Goal: Information Seeking & Learning: Learn about a topic

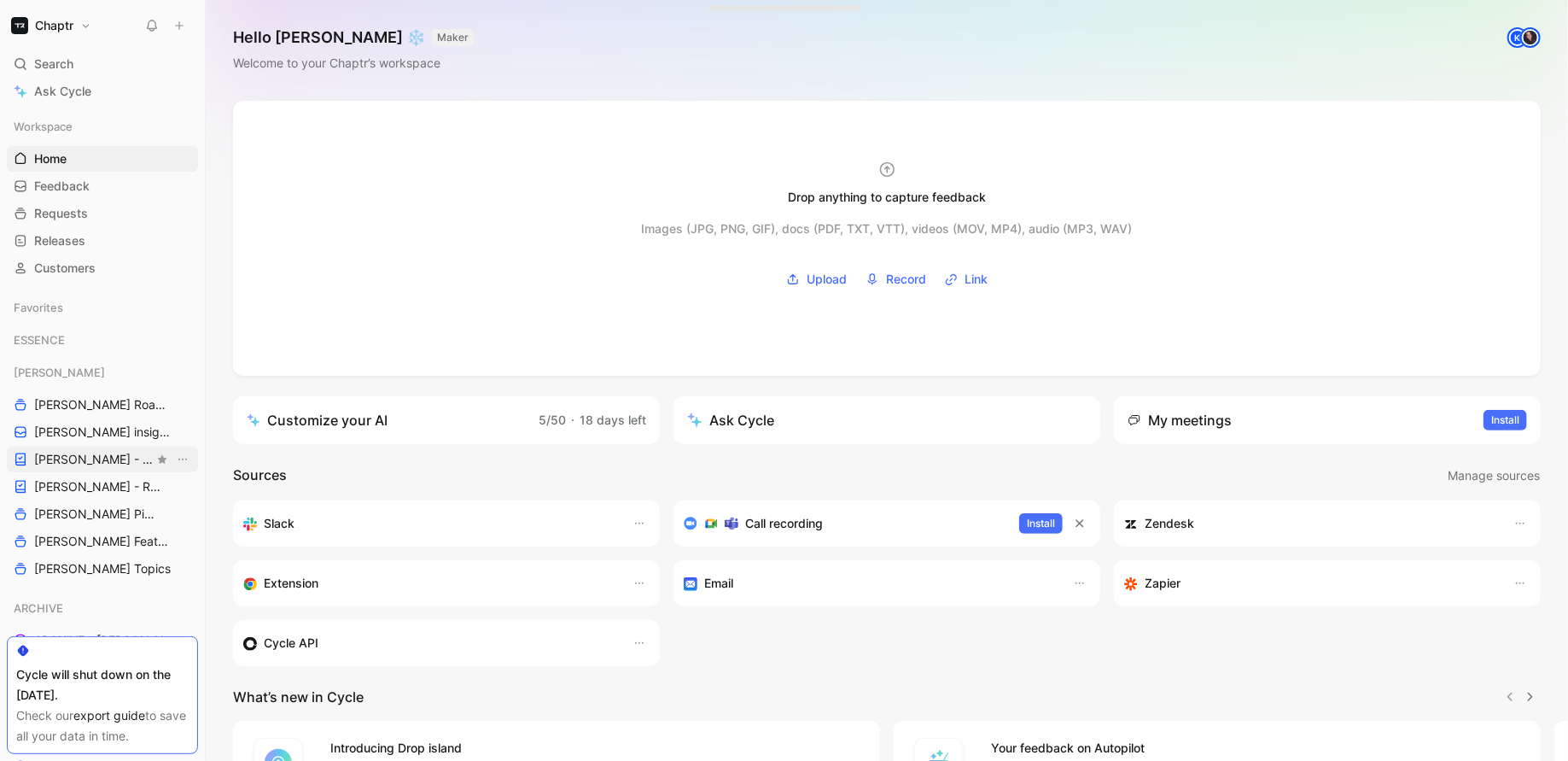
click at [50, 458] on span "[PERSON_NAME] - PLANNINGS" at bounding box center [94, 460] width 120 height 17
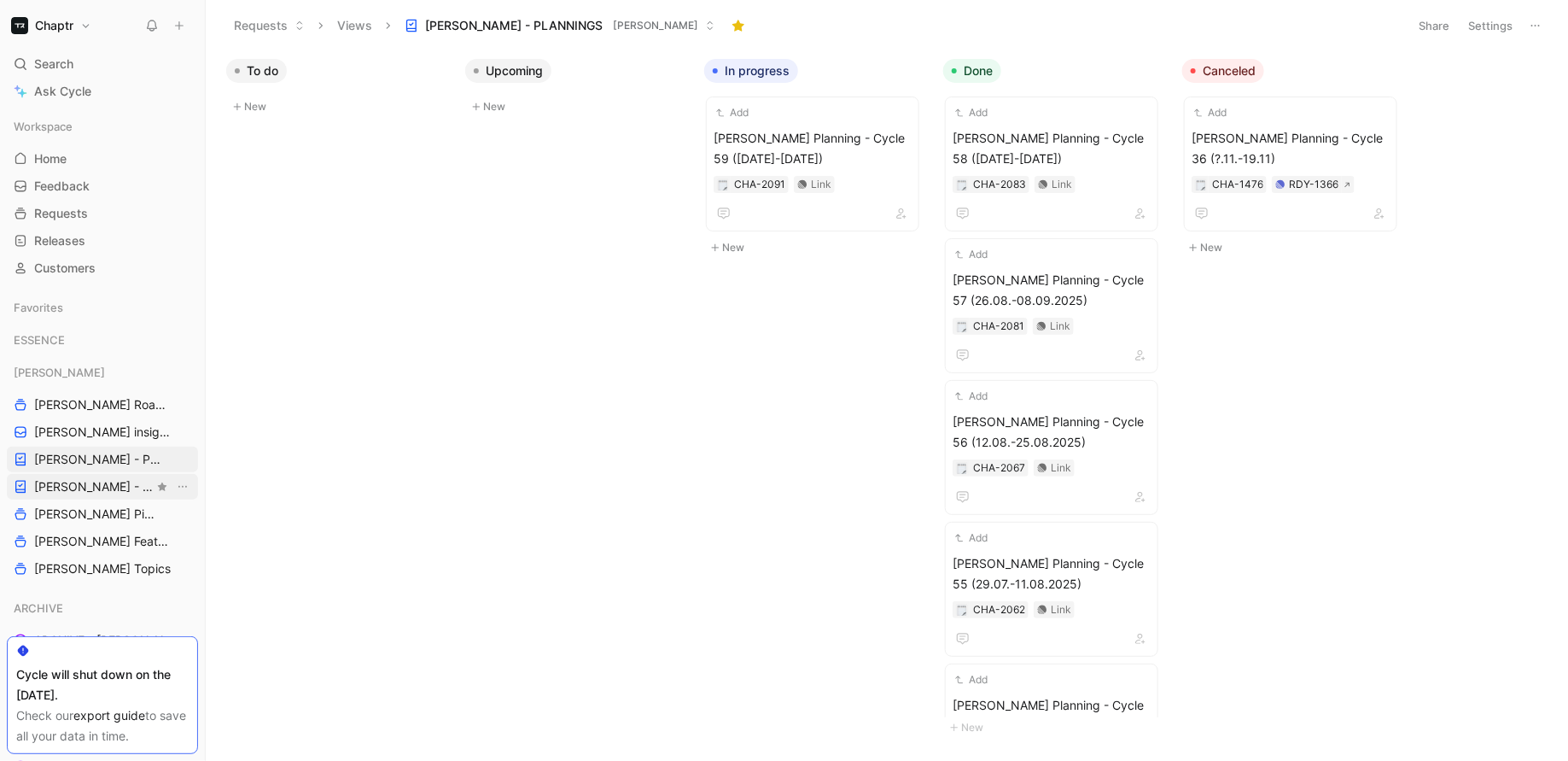
click at [75, 484] on span "[PERSON_NAME] - REFINEMENTS" at bounding box center [94, 487] width 120 height 17
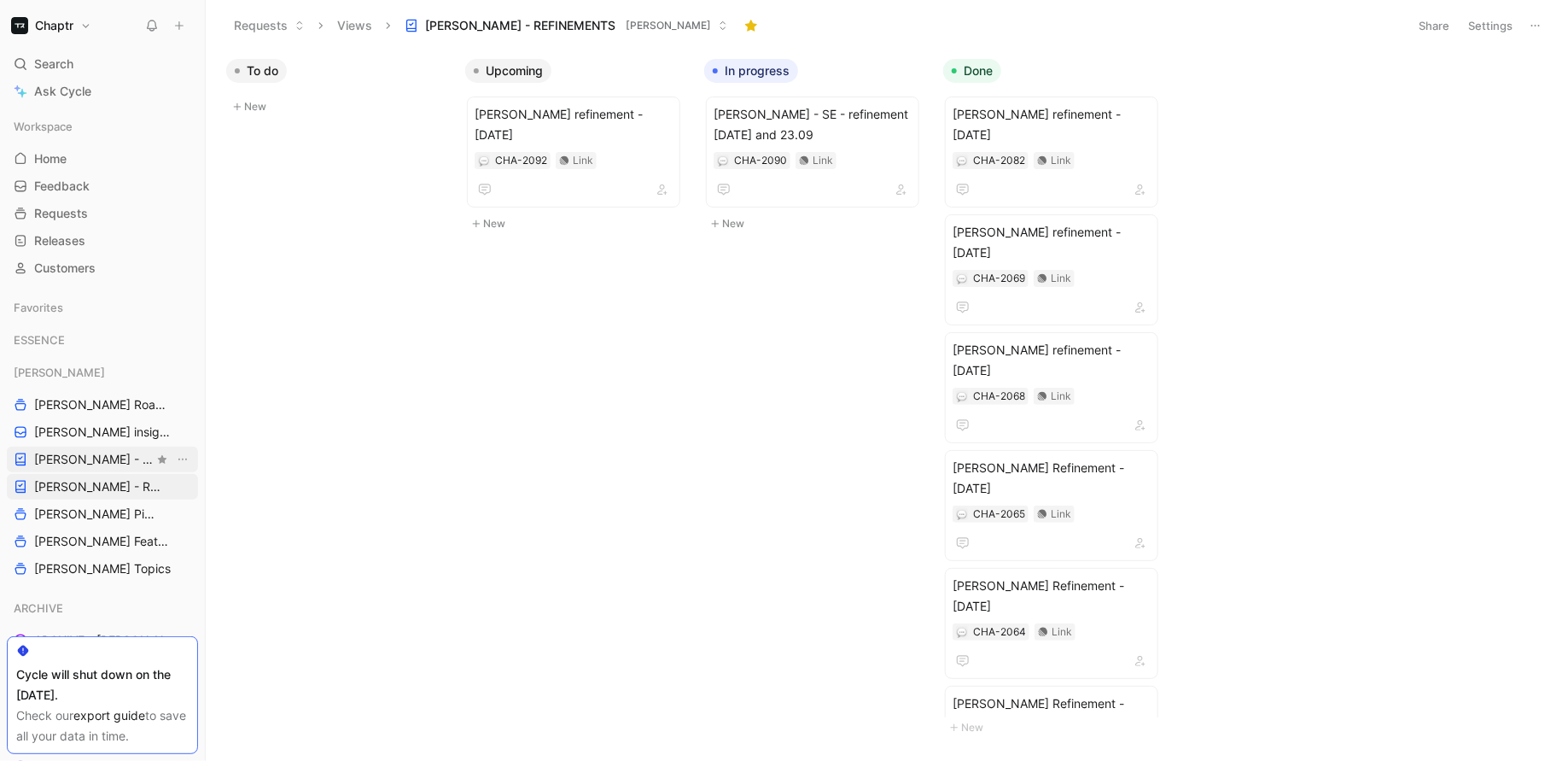
click at [42, 465] on span "[PERSON_NAME] - PLANNINGS" at bounding box center [94, 460] width 120 height 17
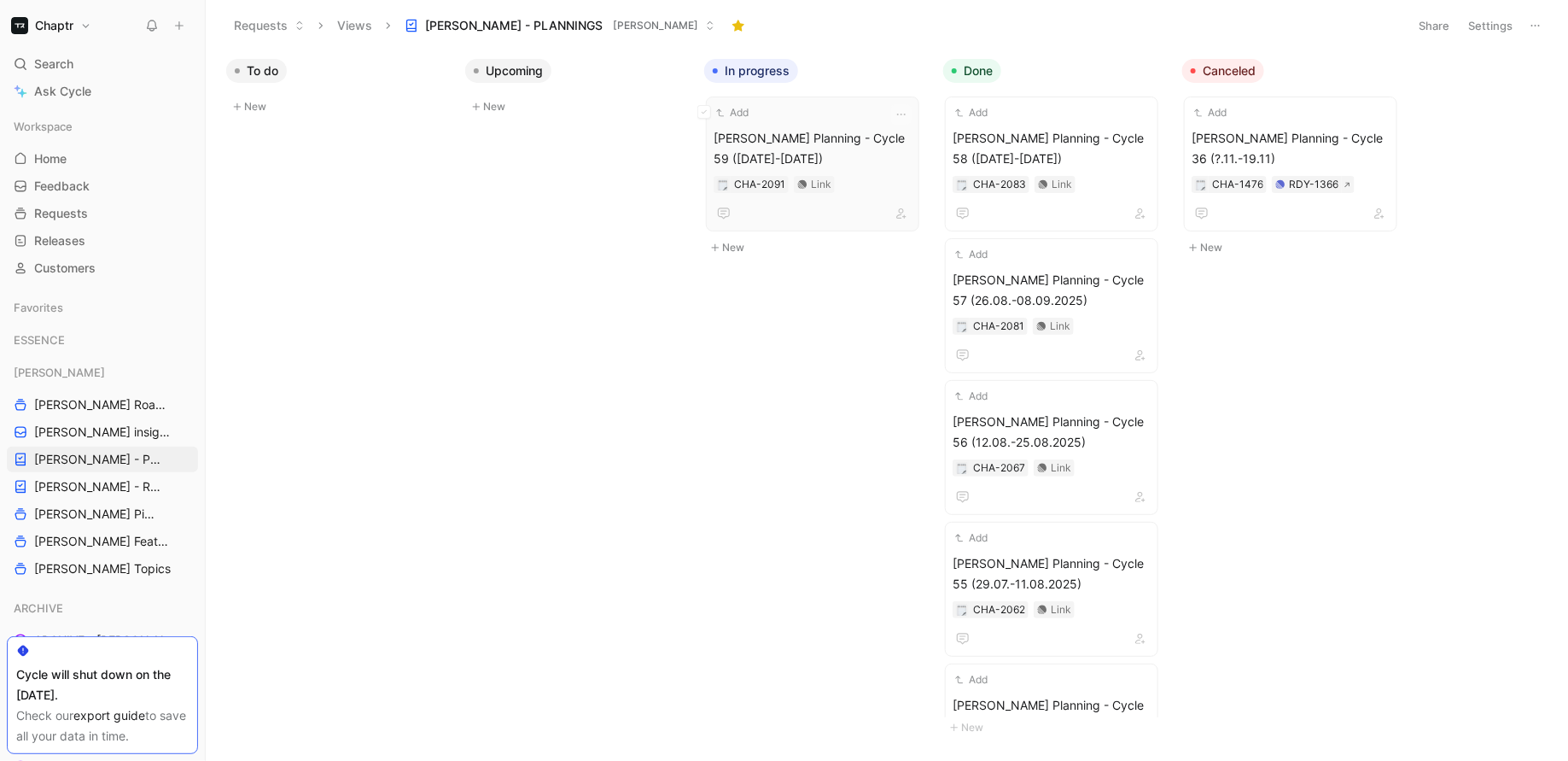
click at [856, 115] on div "Add" at bounding box center [801, 113] width 176 height 17
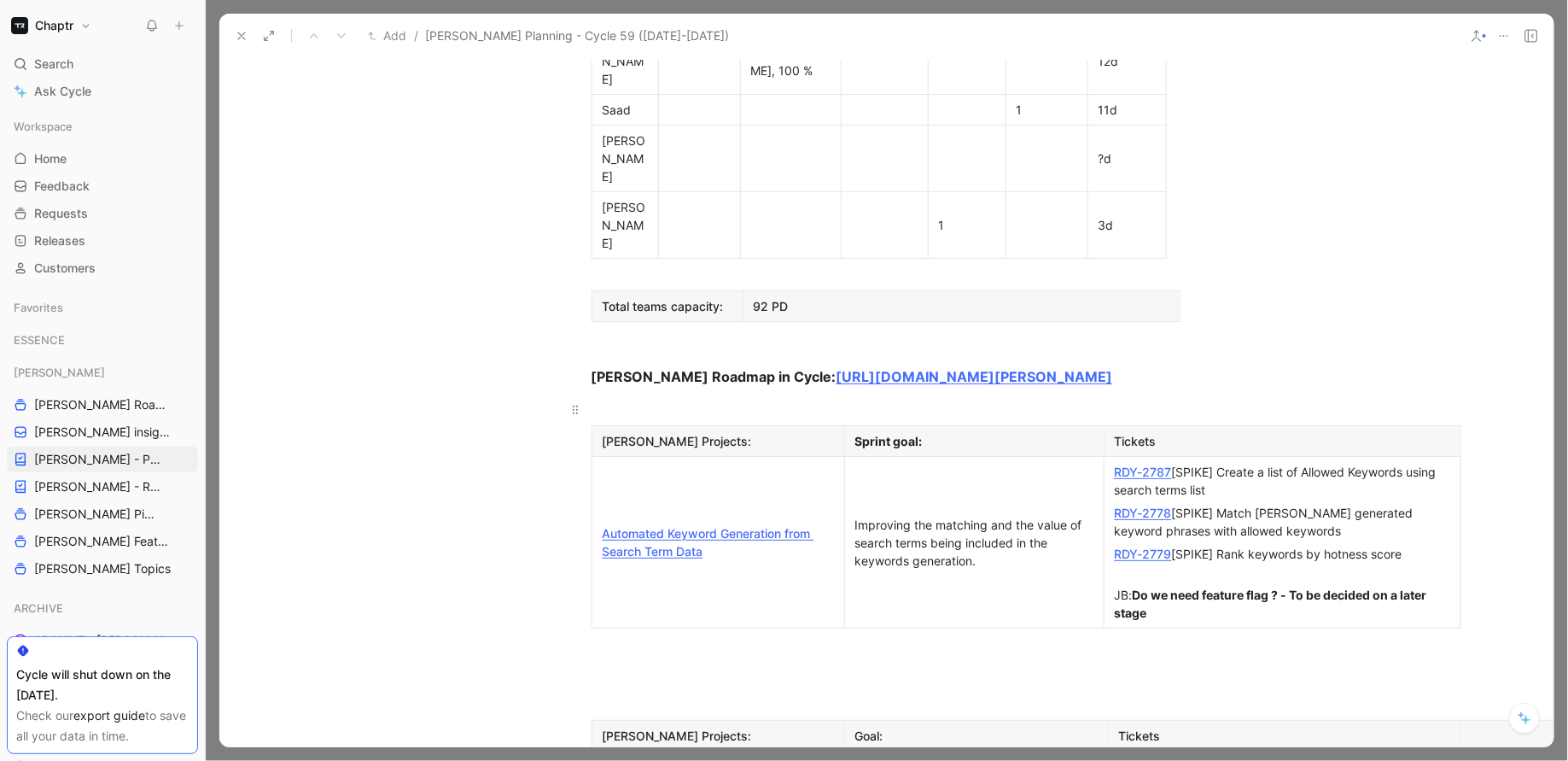
scroll to position [1311, 0]
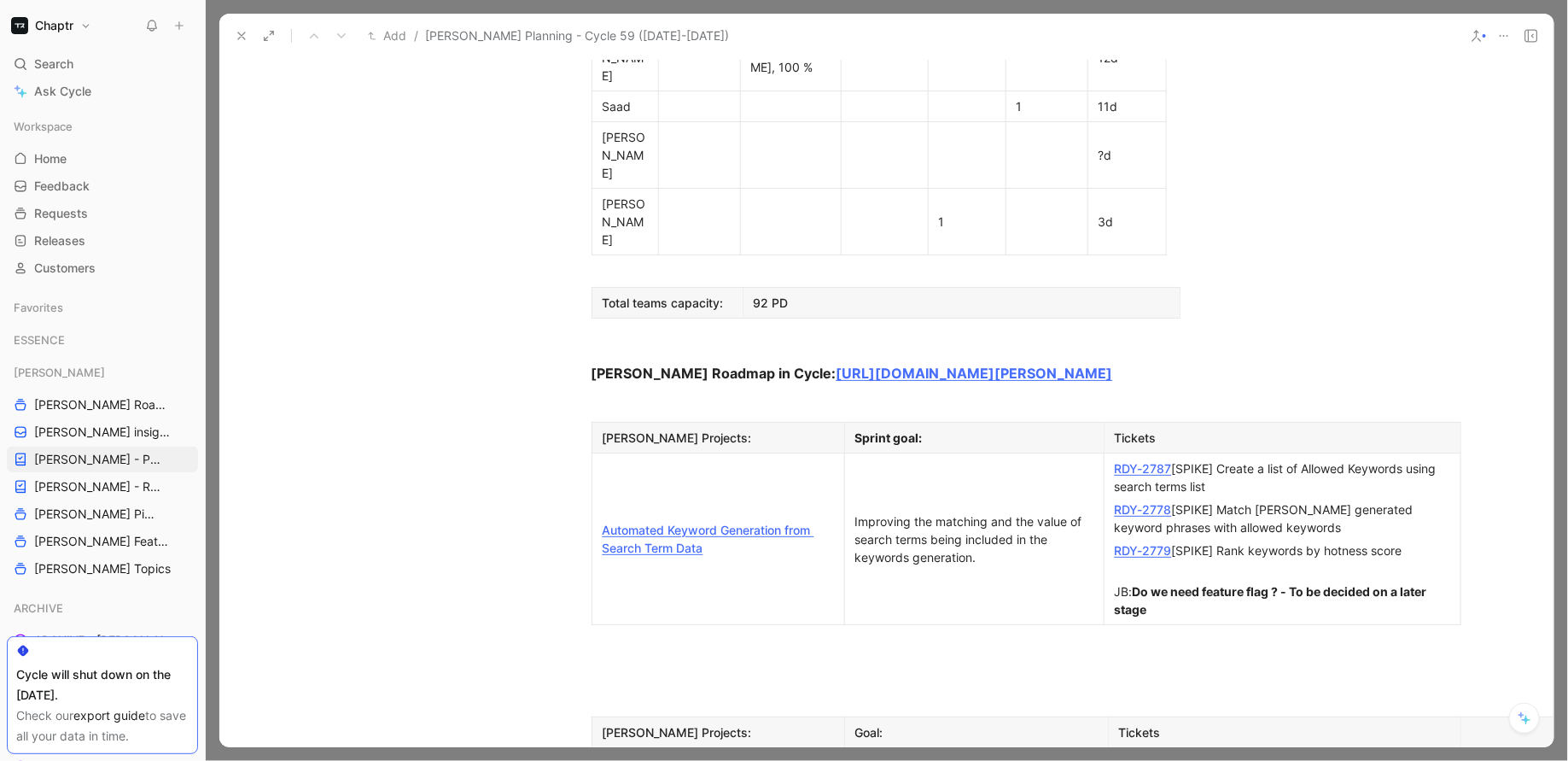
click at [1143, 461] on link "RDY-2787" at bounding box center [1142, 467] width 57 height 14
click at [1139, 502] on link "RDY-2778" at bounding box center [1142, 509] width 57 height 14
click at [1137, 543] on link "RDY-2779" at bounding box center [1142, 550] width 57 height 14
drag, startPoint x: 850, startPoint y: 261, endPoint x: 963, endPoint y: 311, distance: 123.6
click at [963, 510] on p "Improving the matching and the value of search terms being included in the keyw…" at bounding box center [974, 539] width 252 height 59
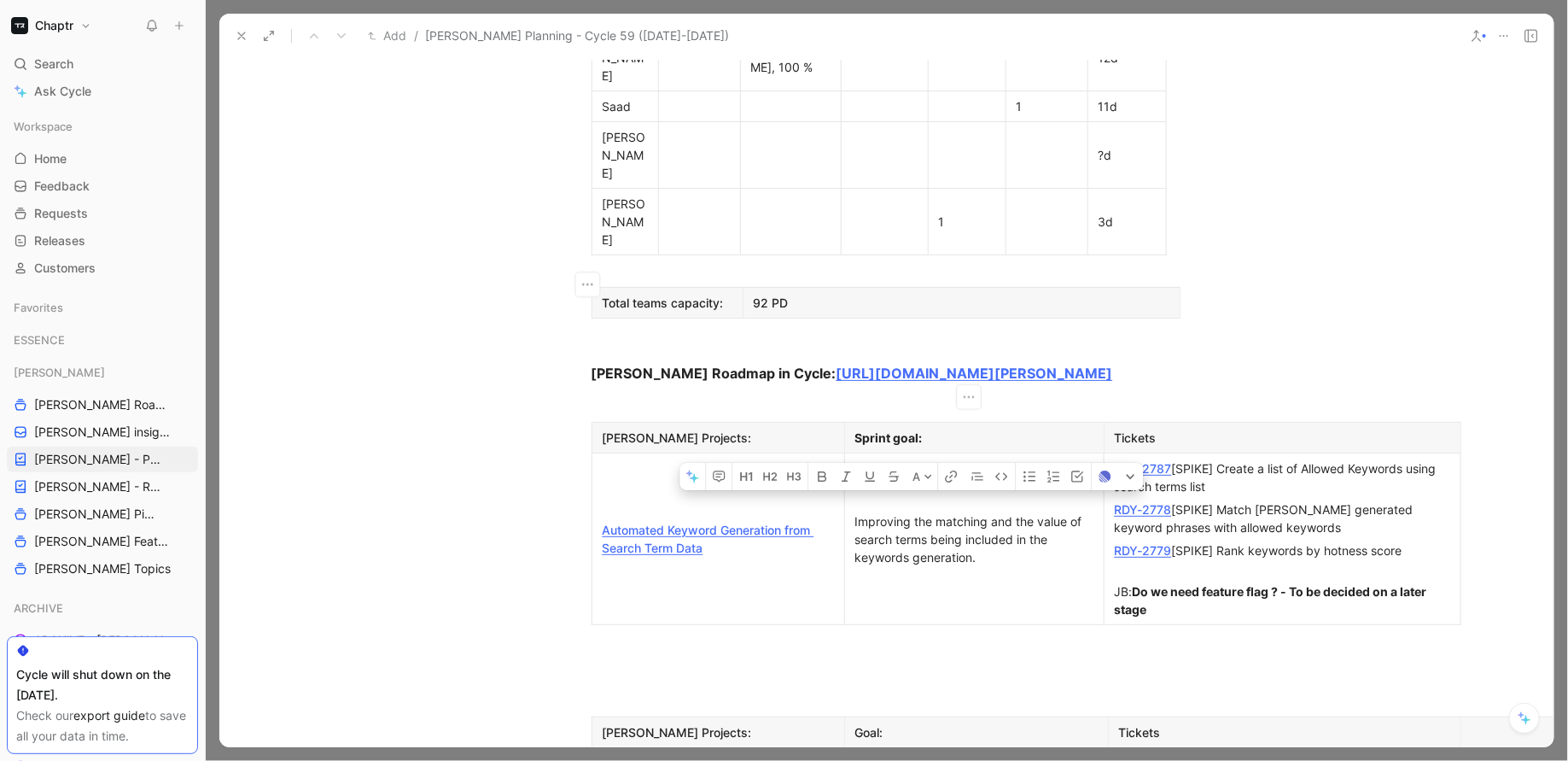
drag, startPoint x: 985, startPoint y: 309, endPoint x: 846, endPoint y: 261, distance: 147.1
click at [849, 510] on p "Improving the matching and the value of search terms being included in the keyw…" at bounding box center [974, 539] width 252 height 59
copy div "Improving the matching and the value of search terms being included in the keyw…"
click at [1147, 461] on link "RDY-2787" at bounding box center [1142, 467] width 57 height 14
click at [1138, 502] on link "RDY-2778" at bounding box center [1142, 509] width 57 height 14
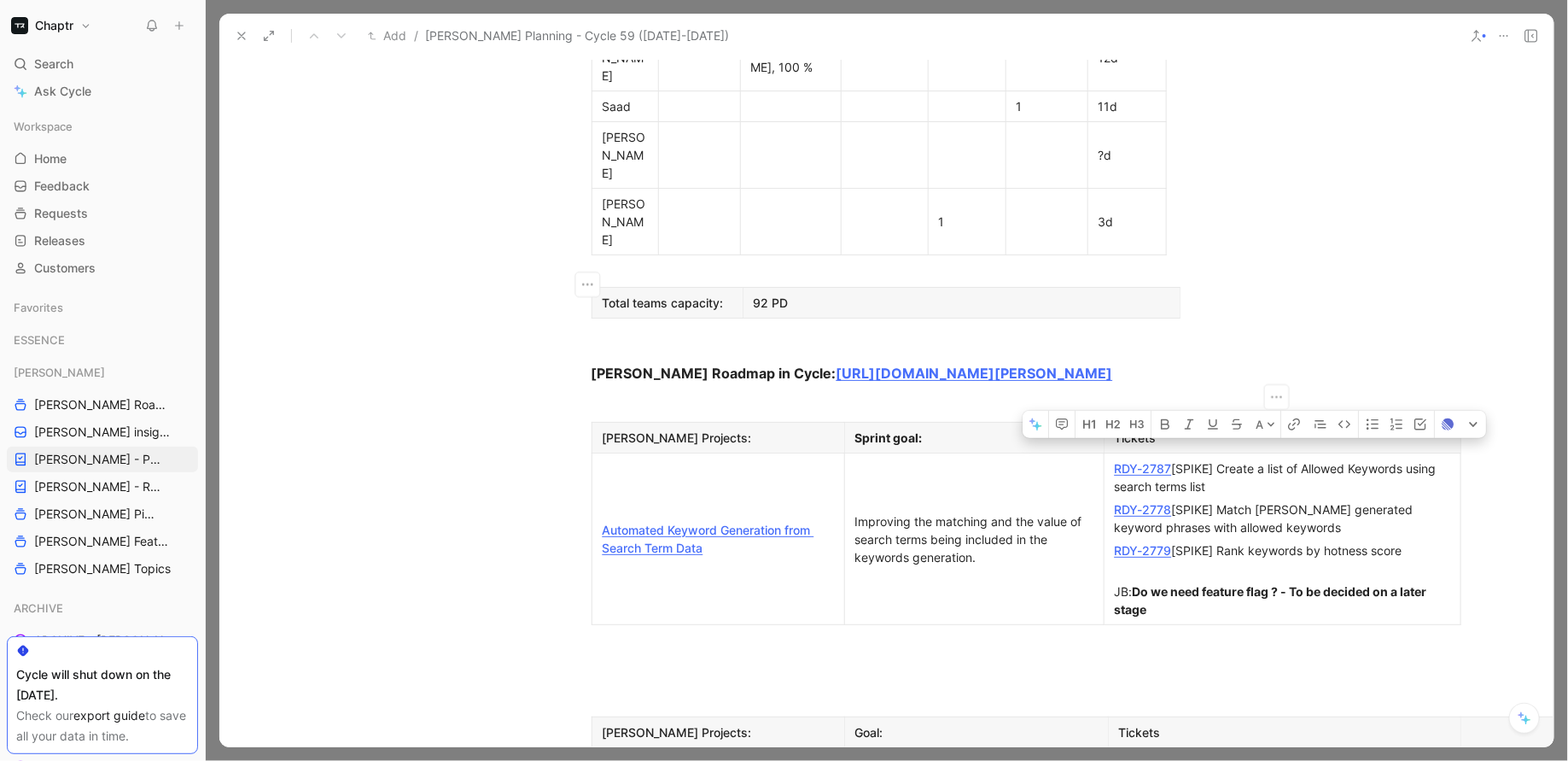
drag, startPoint x: 1106, startPoint y: 210, endPoint x: 1420, endPoint y: 298, distance: 326.1
click at [1420, 453] on td "RDY-2787 [SPIKE] Create a list of Allowed Keywords using search terms list RDY-…" at bounding box center [1281, 539] width 356 height 172
copy td "RDY-2787 [SPIKE] Create a list of Allowed Keywords using search terms list RDY-…"
click at [1190, 500] on div "RDY-2778 [SPIKE] Match Reedy generated keyword phrases with allowed keywords" at bounding box center [1281, 518] width 335 height 36
drag, startPoint x: 1415, startPoint y: 301, endPoint x: 1099, endPoint y: 215, distance: 327.5
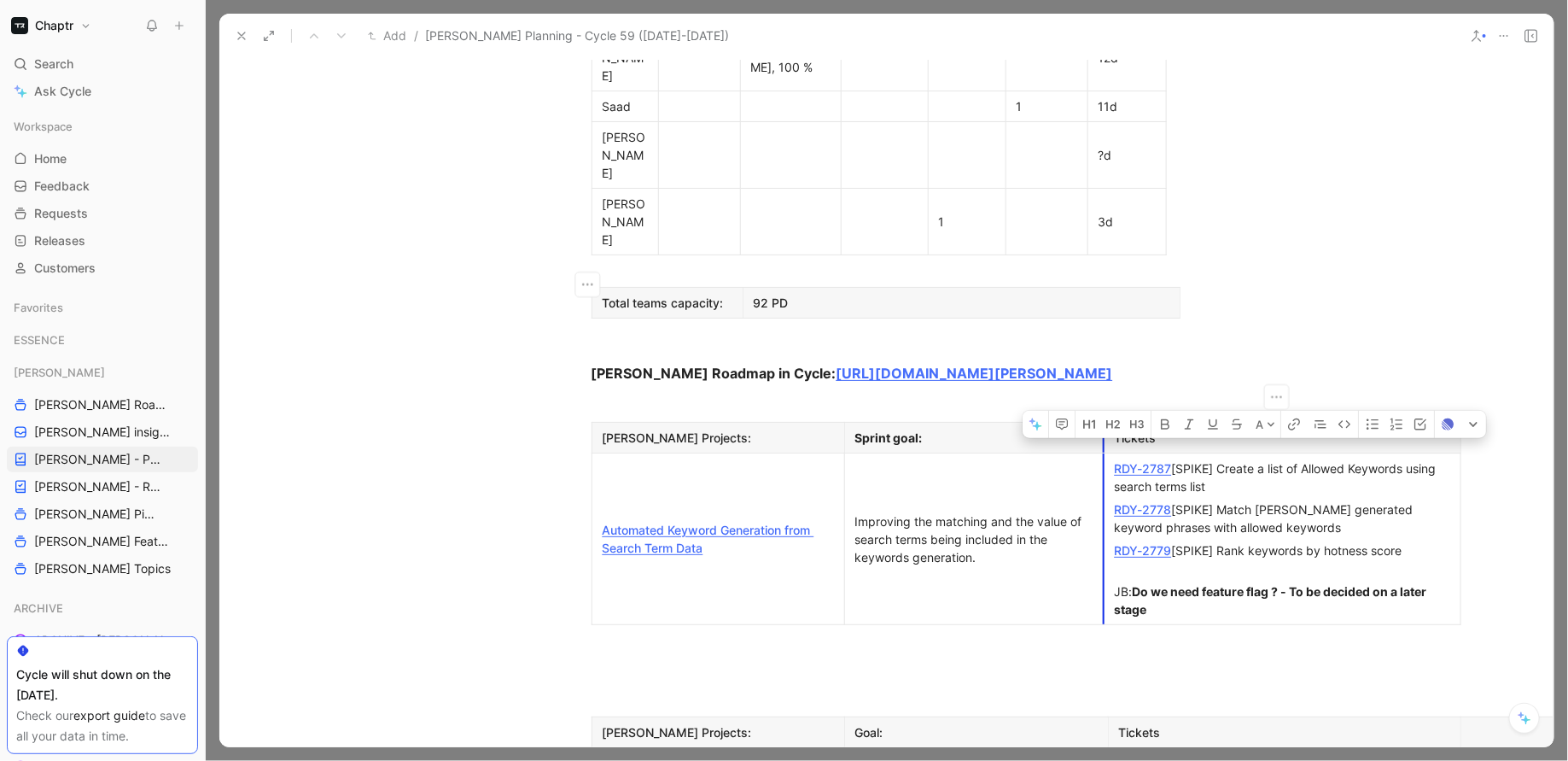
click at [1104, 453] on td "RDY-2787 [SPIKE] Create a list of Allowed Keywords using search terms list RDY-…" at bounding box center [1281, 539] width 356 height 172
copy td "RDY-2787 [SPIKE] Create a list of Allowed Keywords using search terms list RDY-…"
click at [1184, 497] on p "RDY-2778 [SPIKE] Match Reedy generated keyword phrases with allowed keywords" at bounding box center [1282, 518] width 350 height 41
click at [1158, 461] on link "RDY-2787" at bounding box center [1142, 467] width 57 height 14
click at [1150, 502] on link "RDY-2778" at bounding box center [1142, 509] width 57 height 14
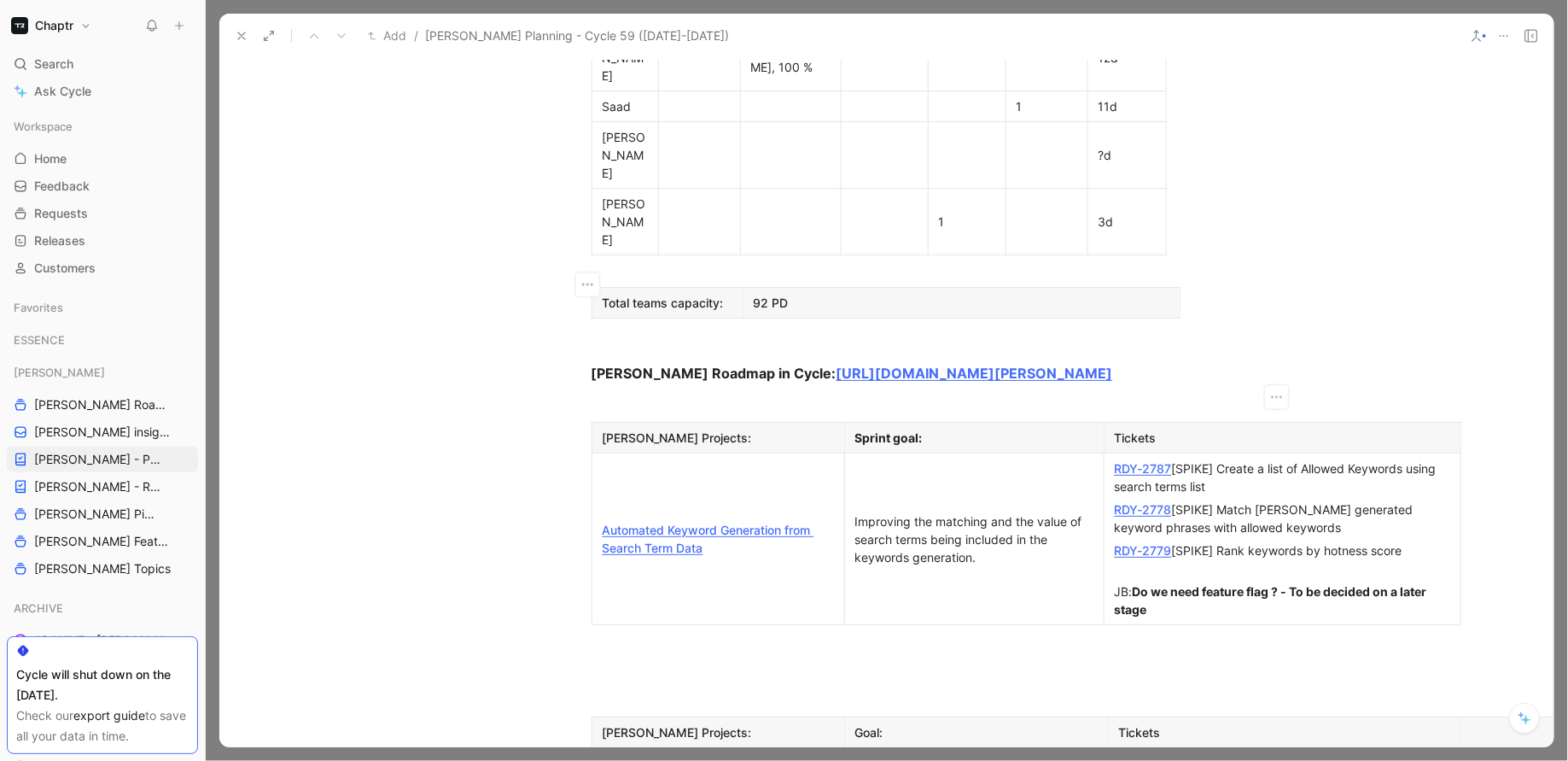
click at [1143, 543] on link "RDY-2779" at bounding box center [1142, 550] width 57 height 14
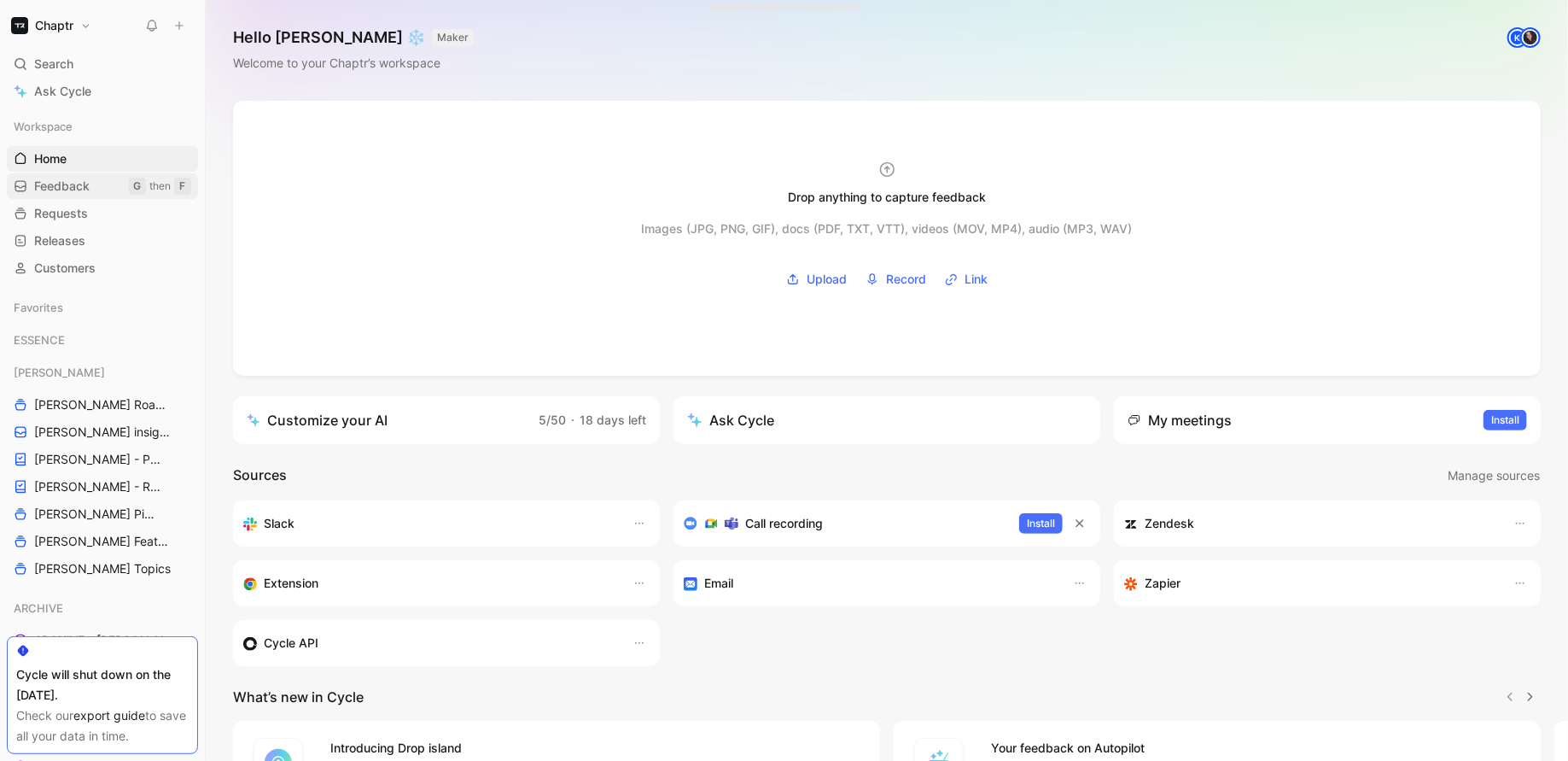
click at [94, 188] on link "Feedback G then F" at bounding box center [102, 185] width 191 height 26
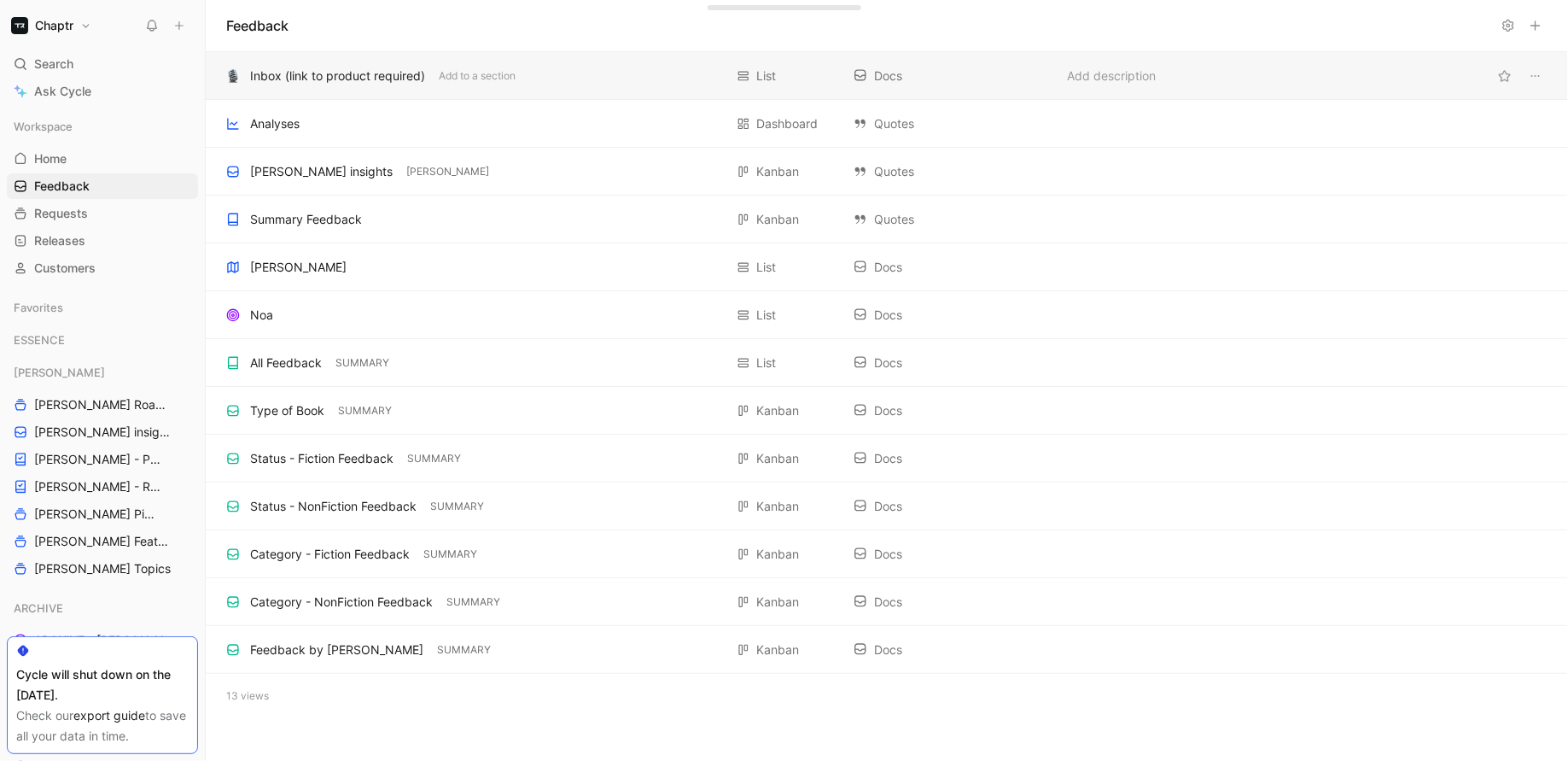
click at [393, 81] on div "Inbox (link to product required)" at bounding box center [337, 75] width 175 height 20
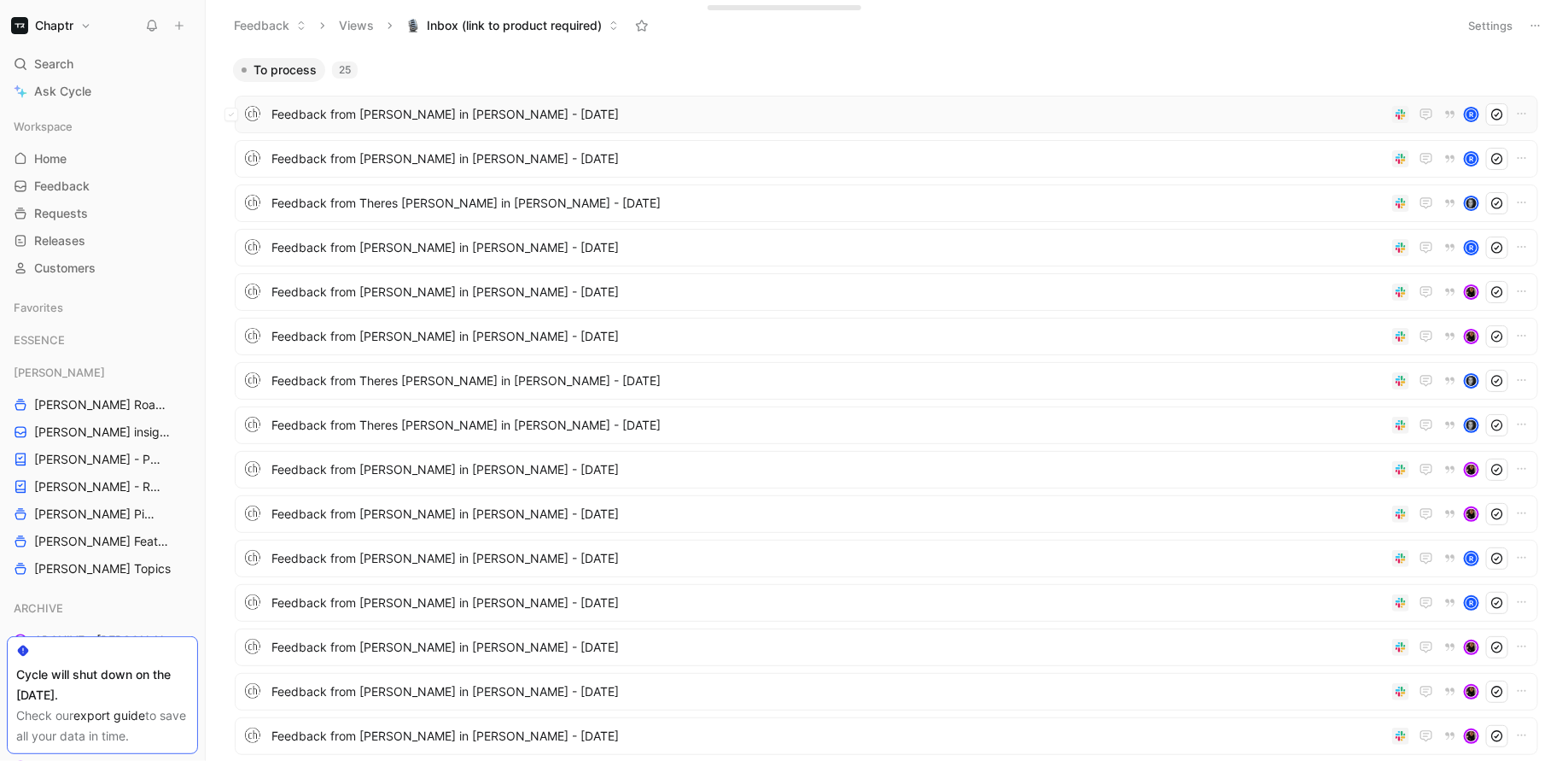
click at [423, 127] on div "Feedback from Riccardo Zanini in Slack - 9/2/2025 R" at bounding box center [886, 114] width 1303 height 38
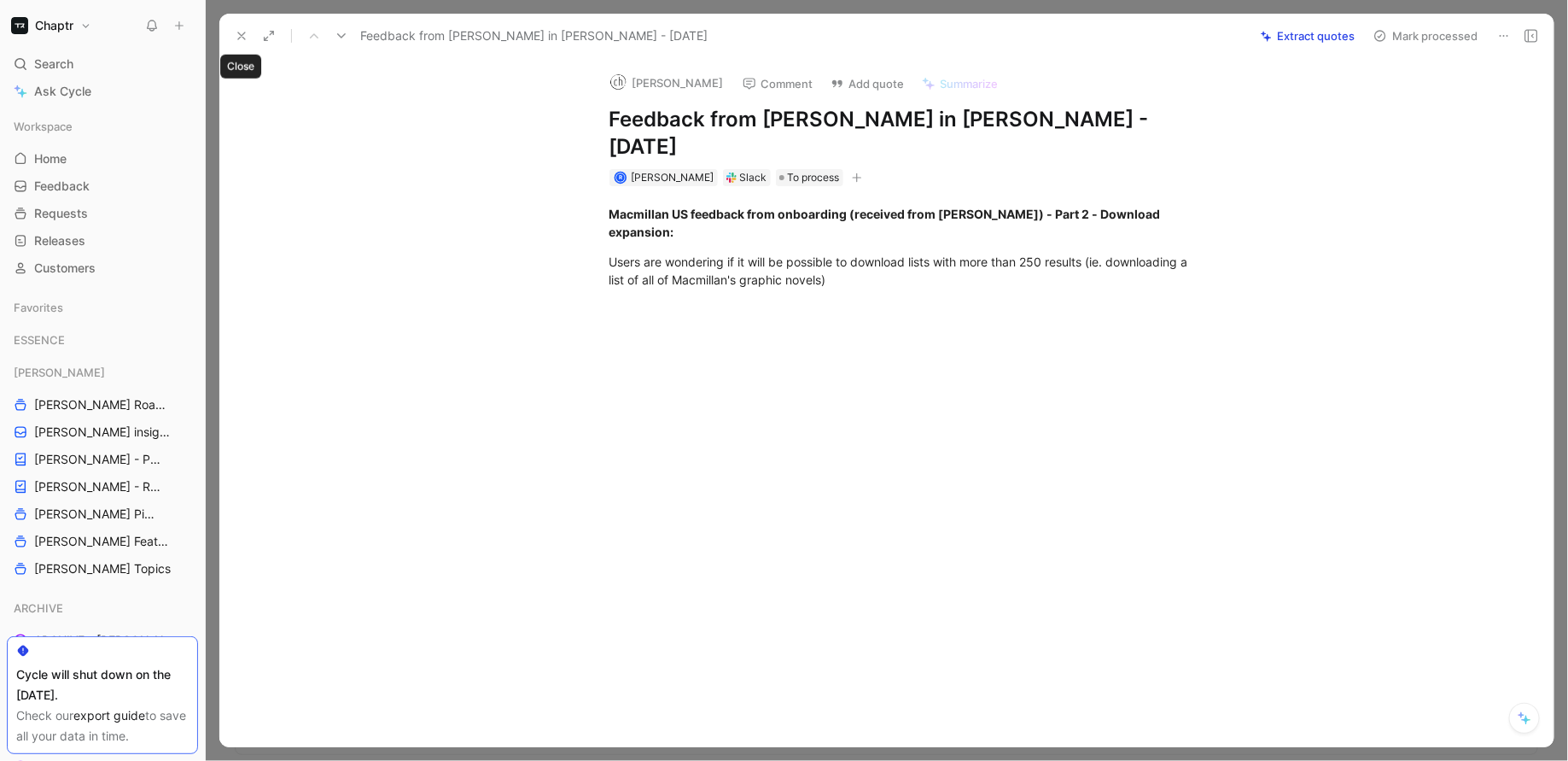
click at [235, 38] on icon at bounding box center [241, 36] width 14 height 14
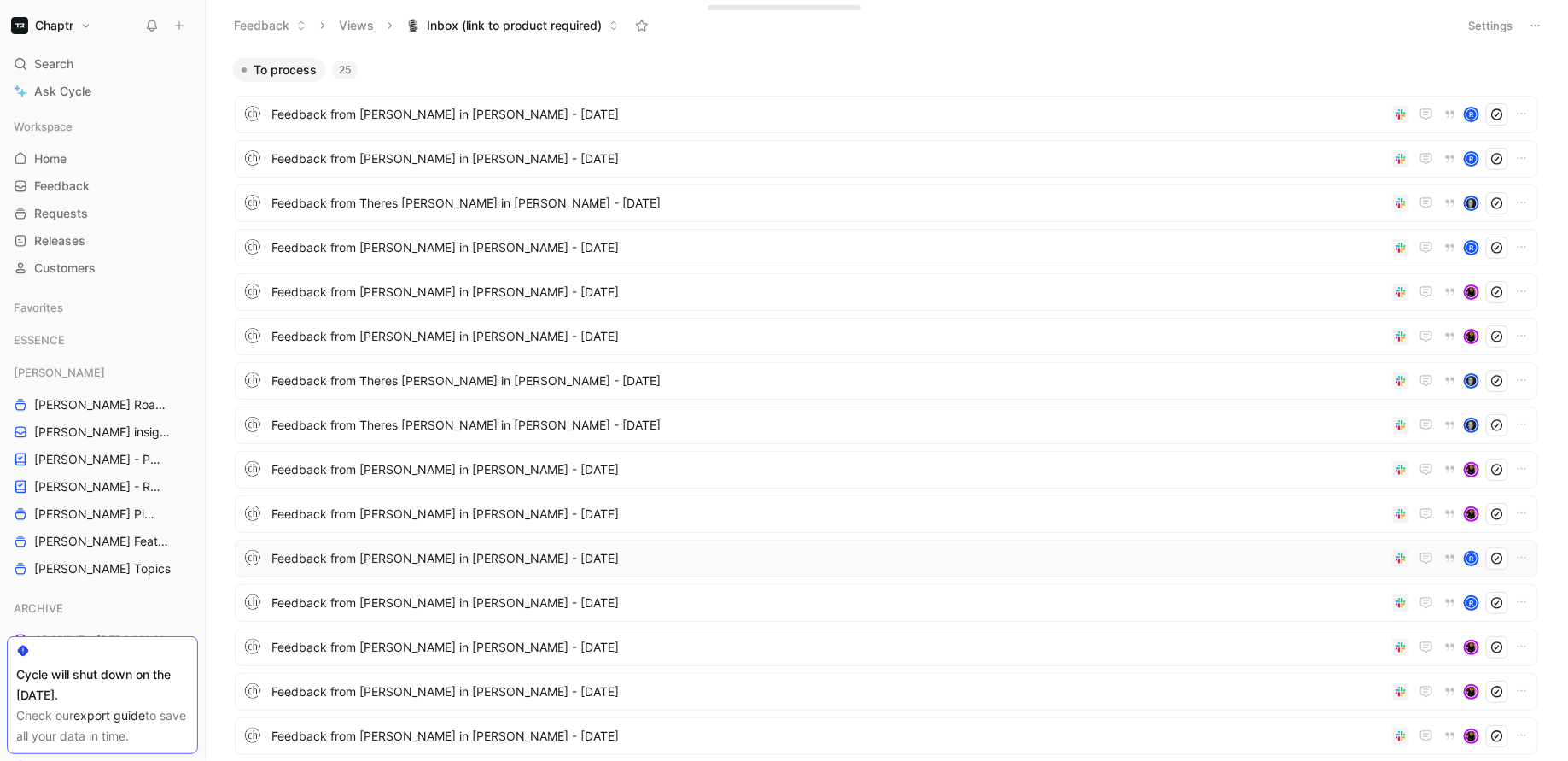
scroll to position [529, 0]
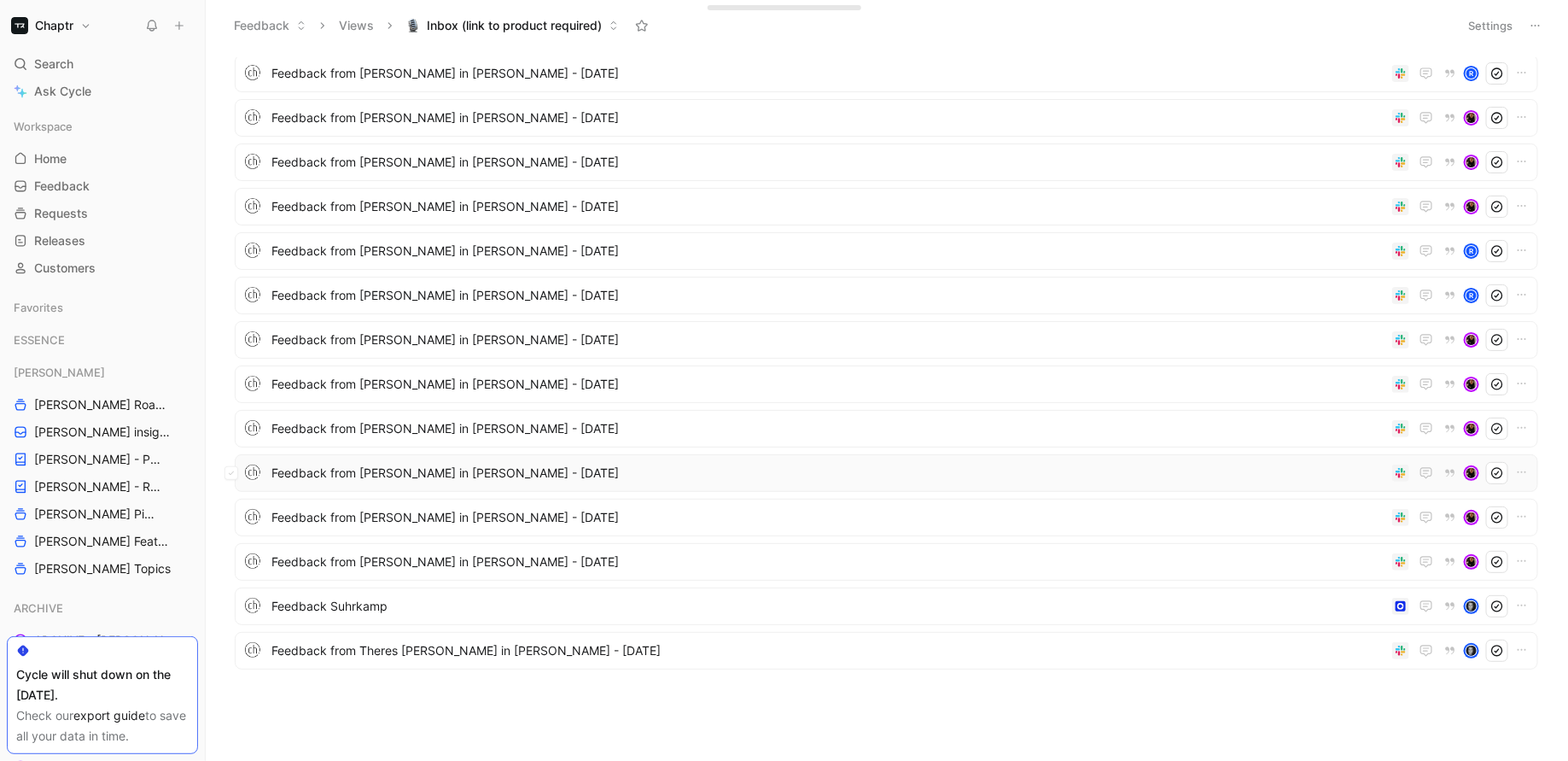
click at [372, 475] on span "Feedback from Laura Suess in Slack - 3/20/2025" at bounding box center [828, 472] width 1114 height 20
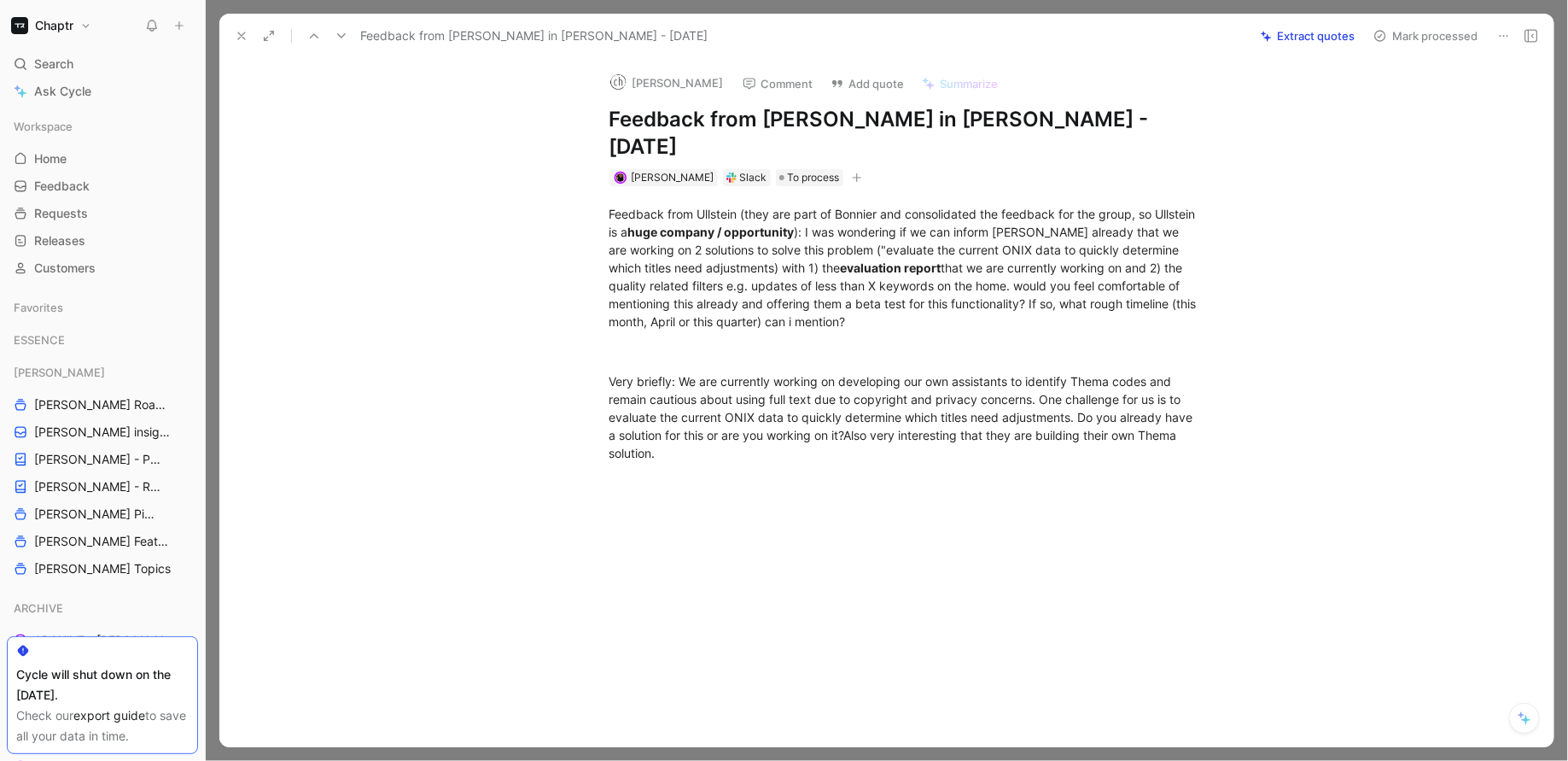
click at [240, 36] on use at bounding box center [241, 36] width 7 height 7
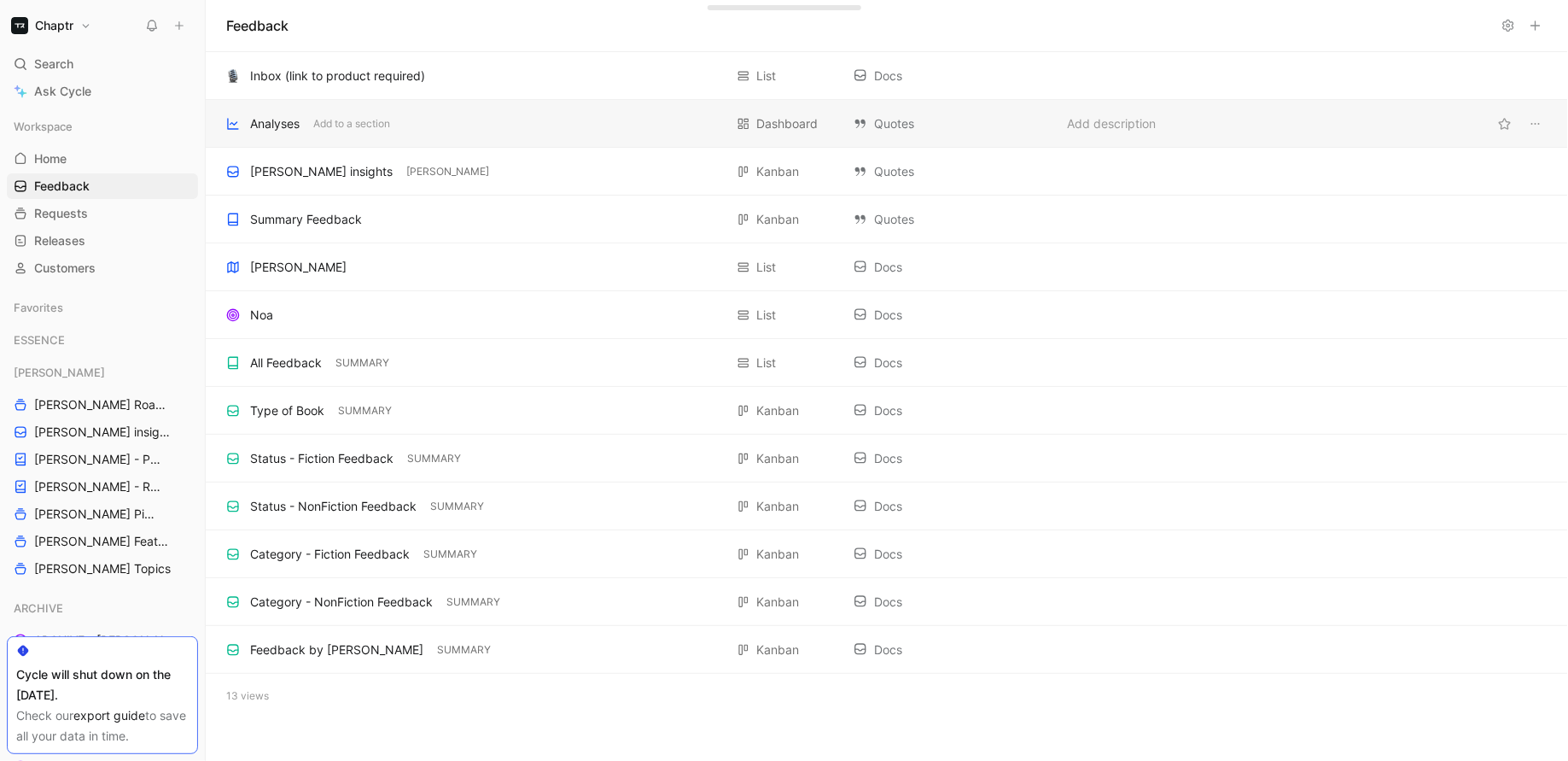
click at [310, 122] on div "Analyses Add to a section" at bounding box center [474, 124] width 497 height 20
click at [265, 177] on div "[PERSON_NAME] insights" at bounding box center [322, 171] width 143 height 20
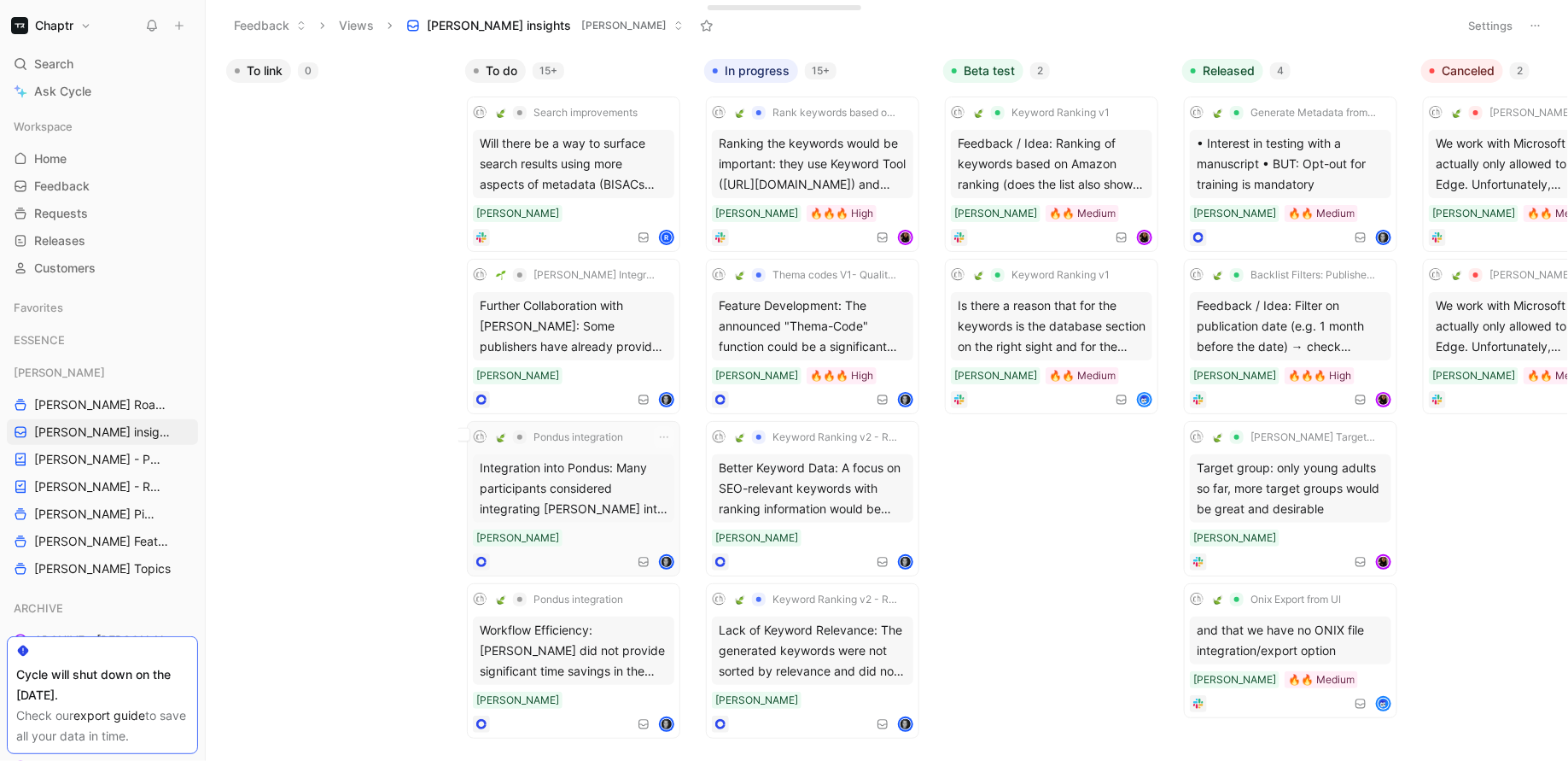
click at [585, 487] on div "Integration into Pondus: Many participants considered integrating Reedy into ex…" at bounding box center [574, 488] width 202 height 69
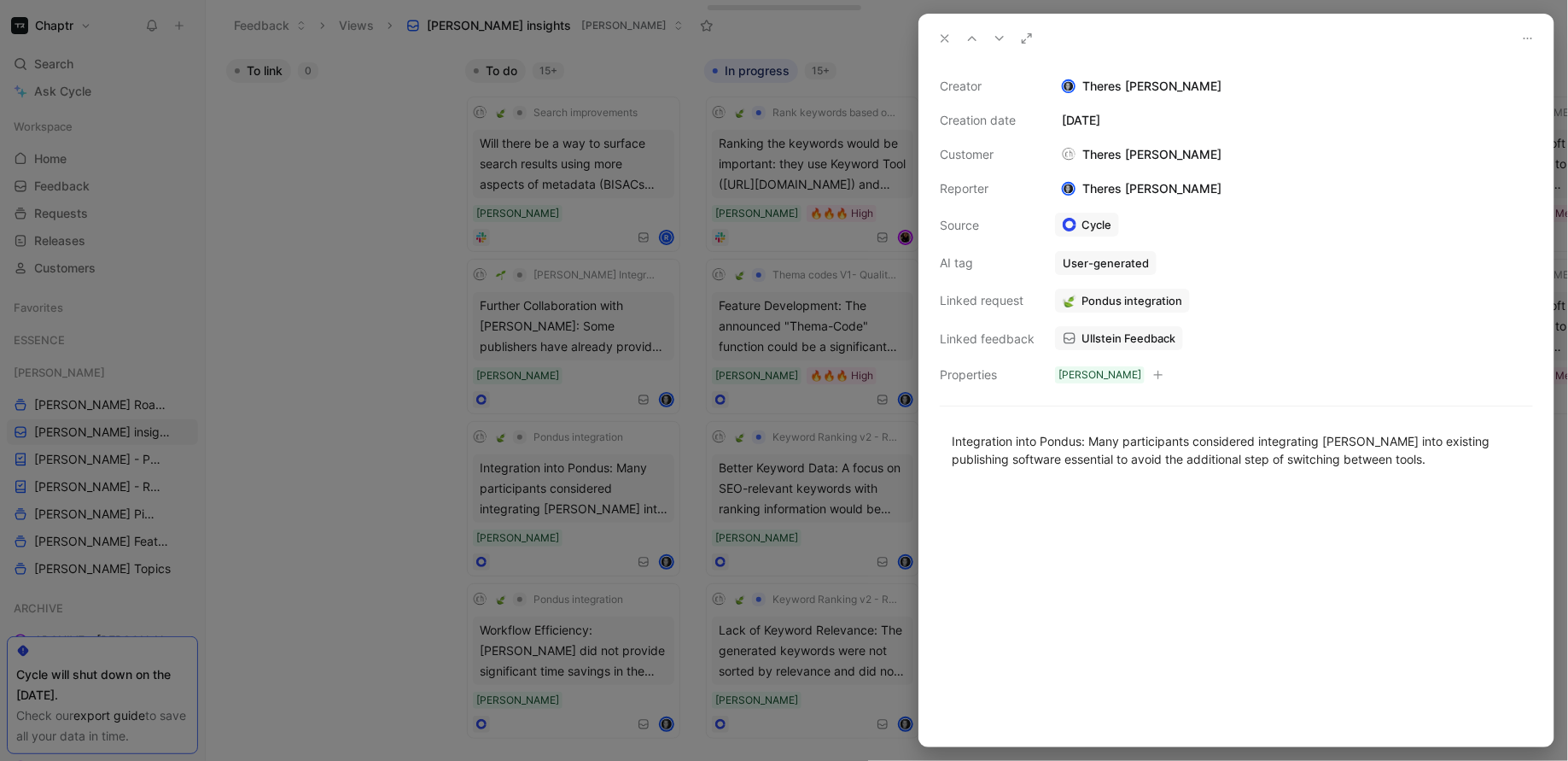
click at [299, 198] on div at bounding box center [784, 380] width 1568 height 761
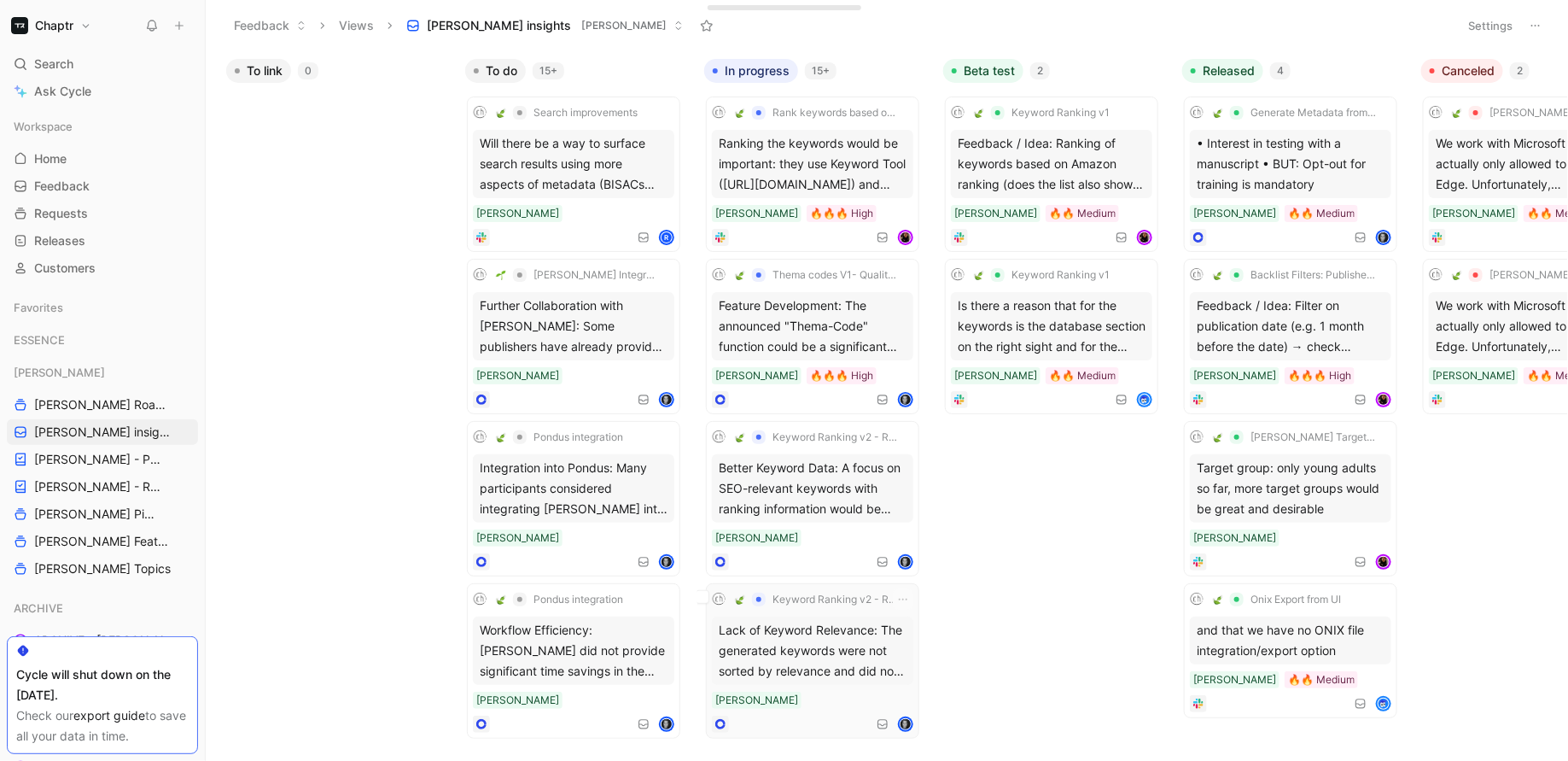
click at [791, 627] on div "Lack of Keyword Relevance: The generated keywords were not sorted by relevance …" at bounding box center [812, 650] width 202 height 69
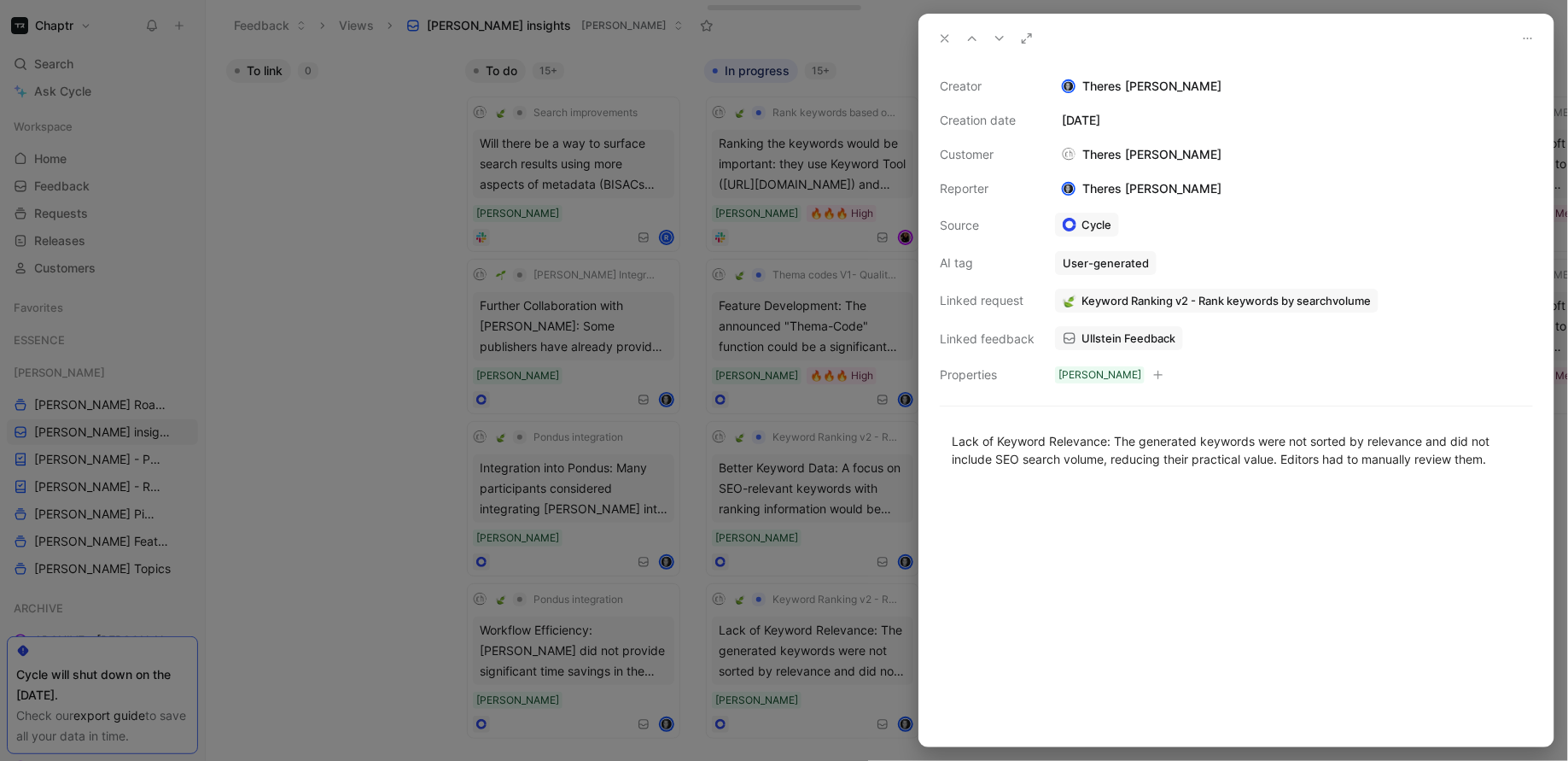
click at [260, 309] on div at bounding box center [784, 380] width 1568 height 761
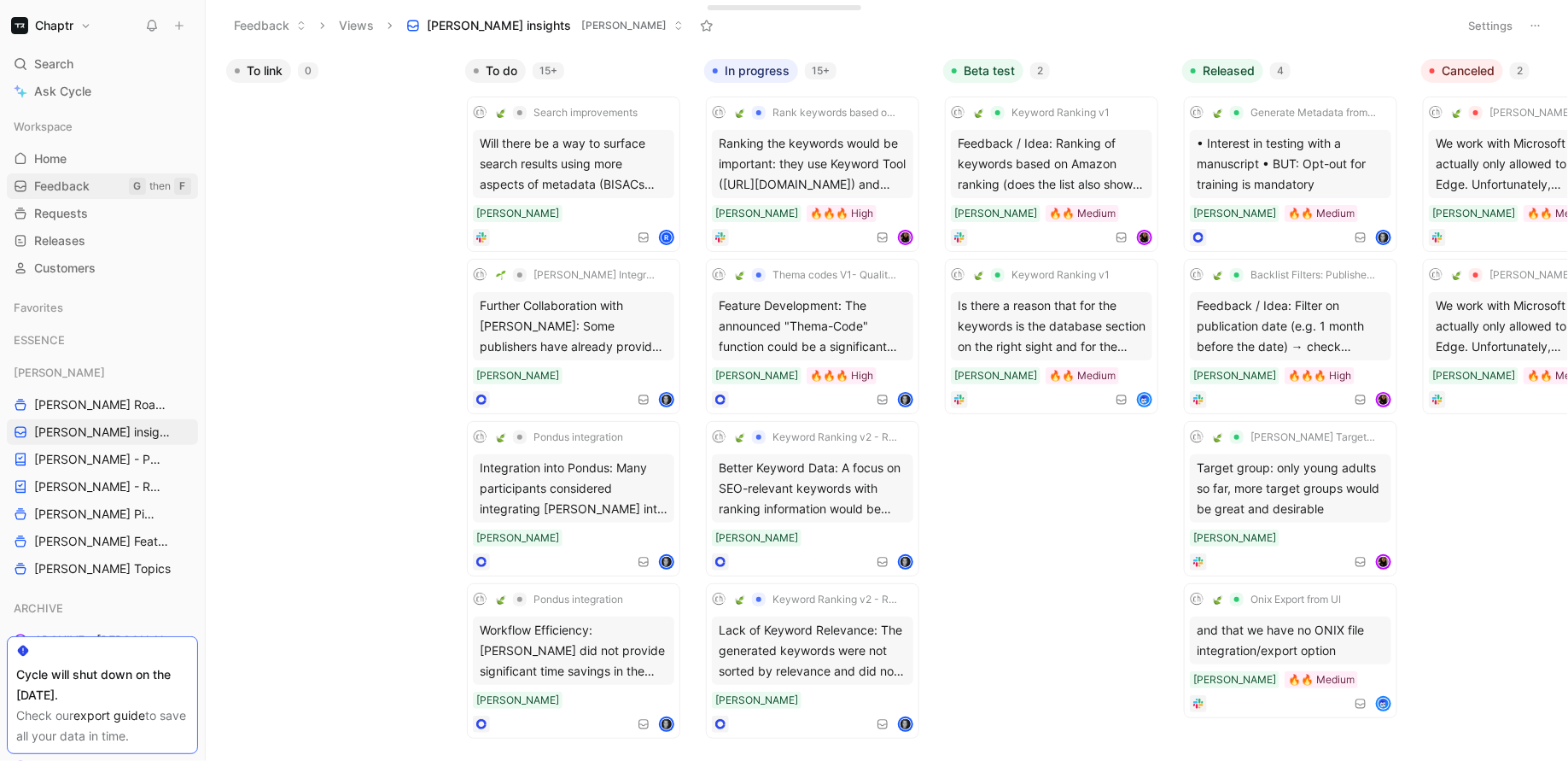
click at [77, 186] on span "Feedback" at bounding box center [61, 186] width 55 height 17
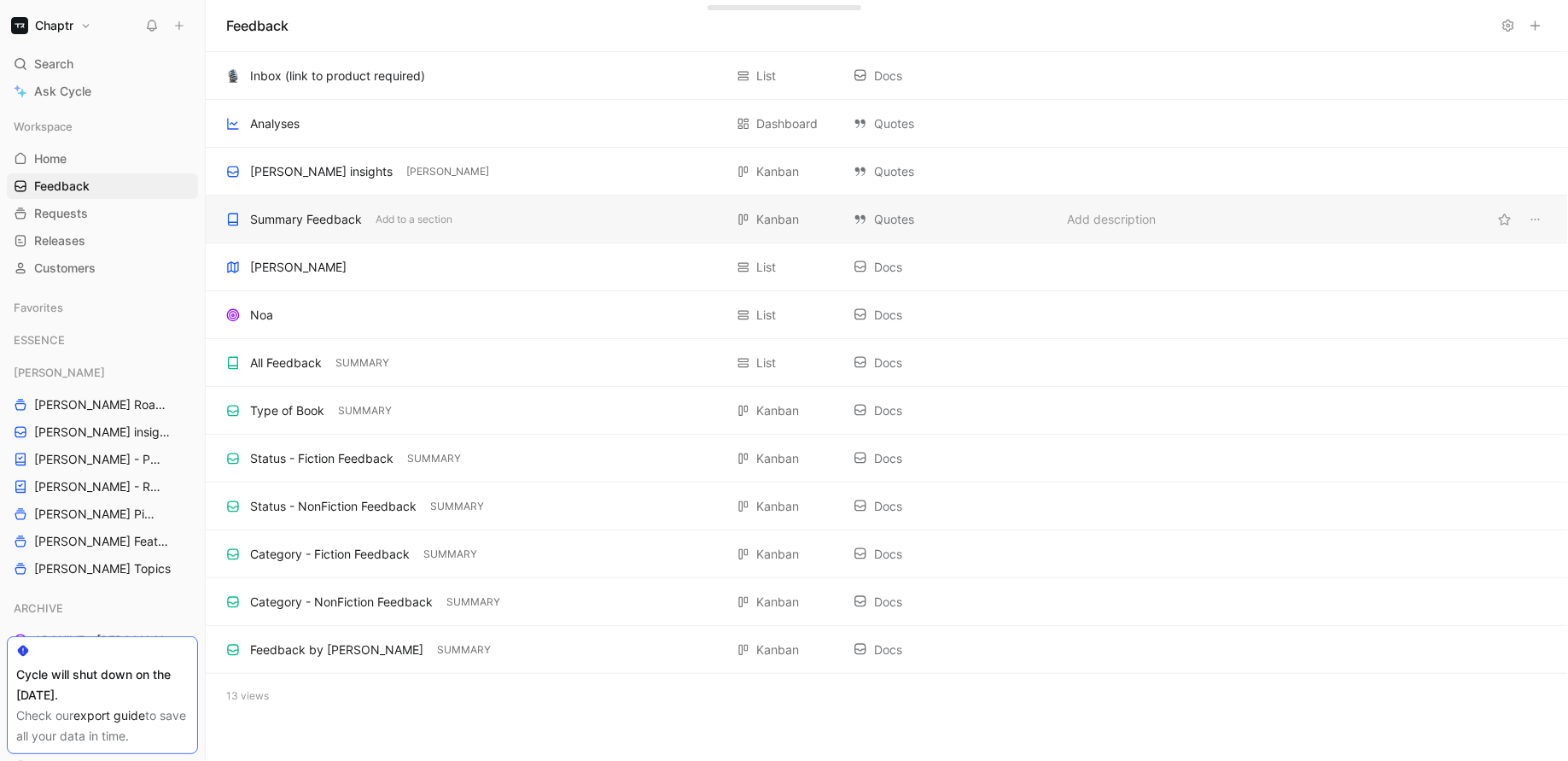
click at [287, 218] on div "Summary Feedback" at bounding box center [306, 219] width 112 height 20
click at [277, 261] on div "[PERSON_NAME]" at bounding box center [298, 267] width 97 height 20
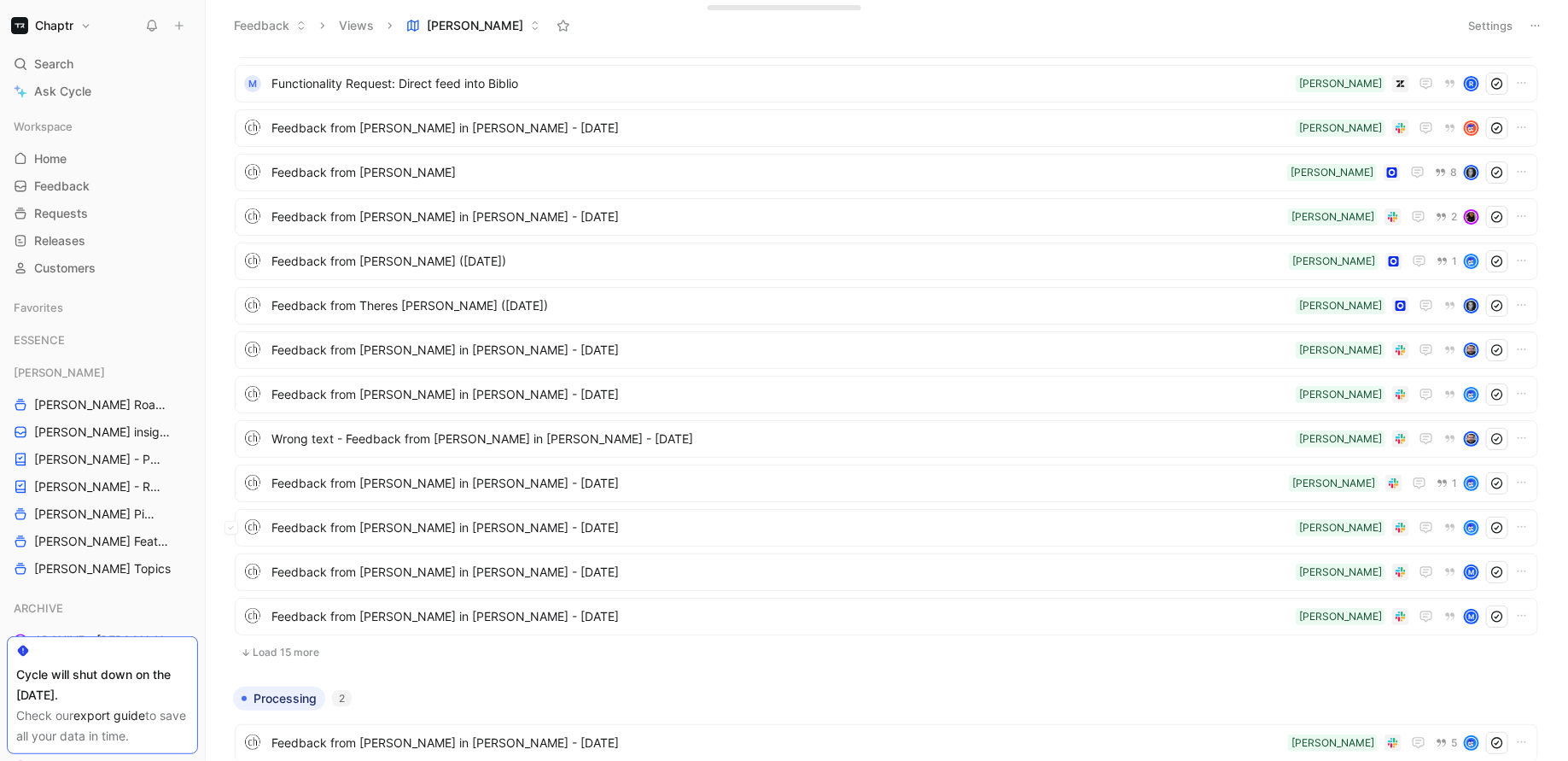
scroll to position [119, 0]
click at [77, 184] on span "Feedback" at bounding box center [61, 186] width 55 height 17
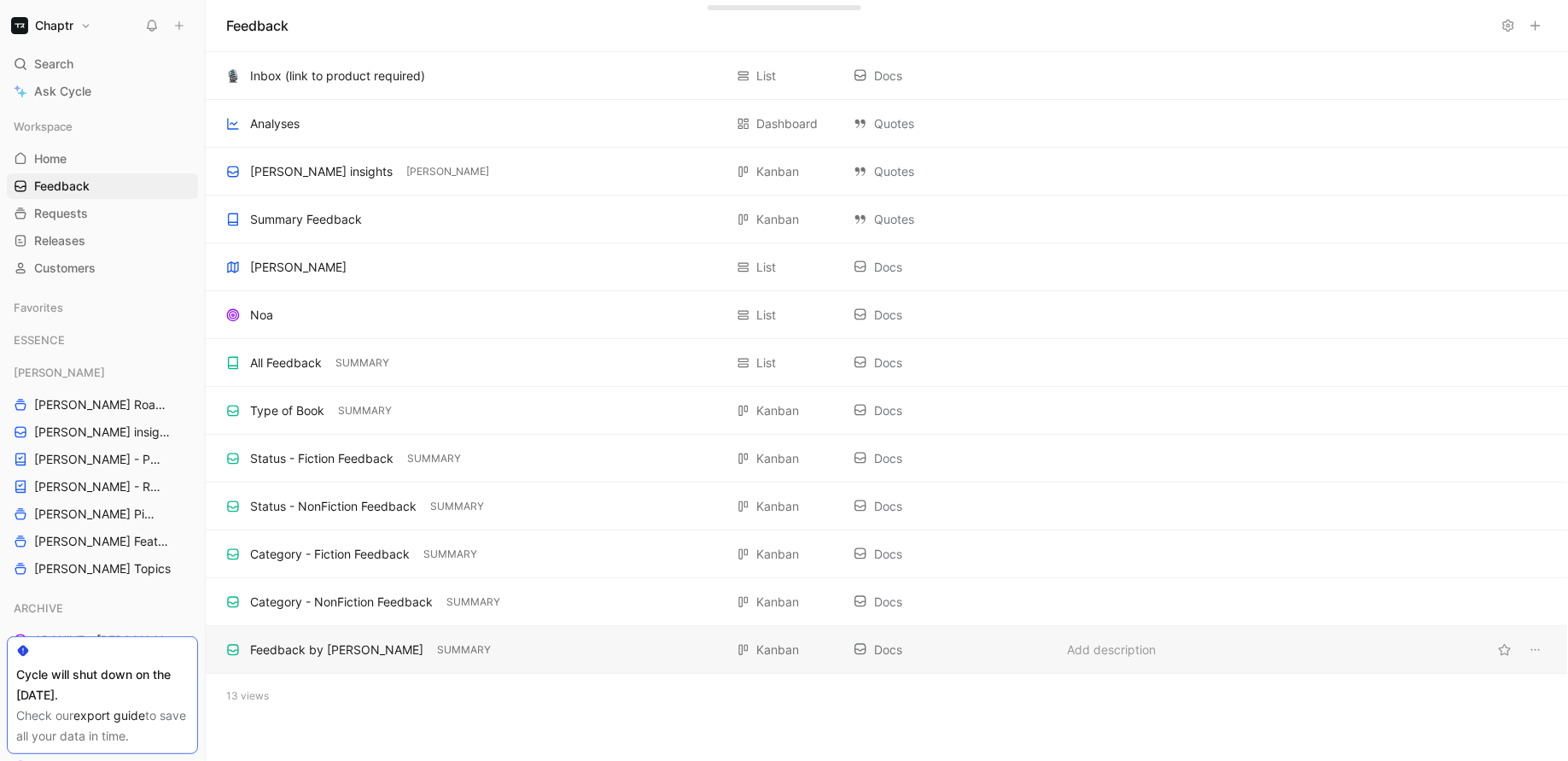
click at [284, 639] on div "Feedback by Colleagus" at bounding box center [336, 649] width 173 height 20
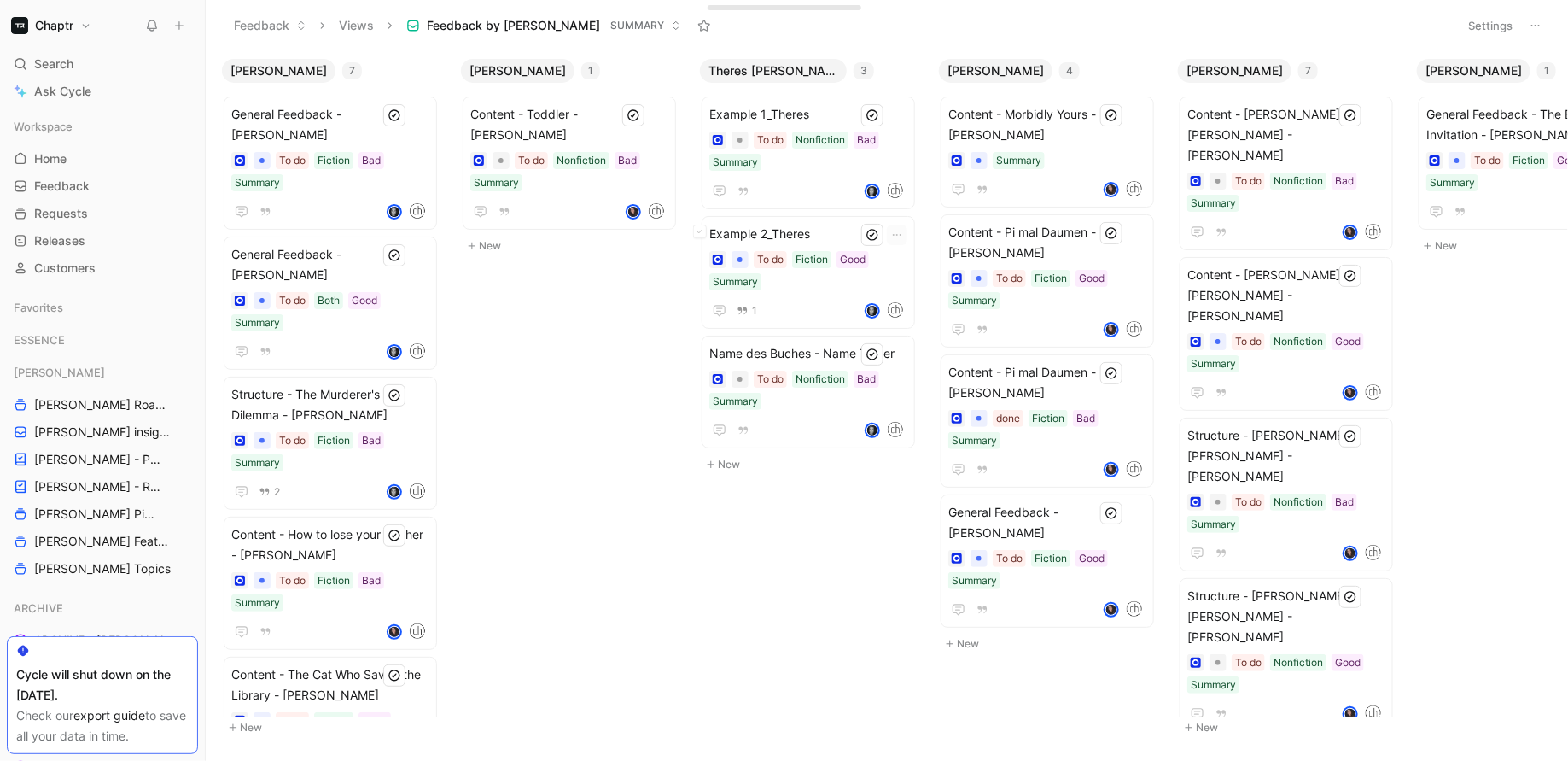
scroll to position [0, 249]
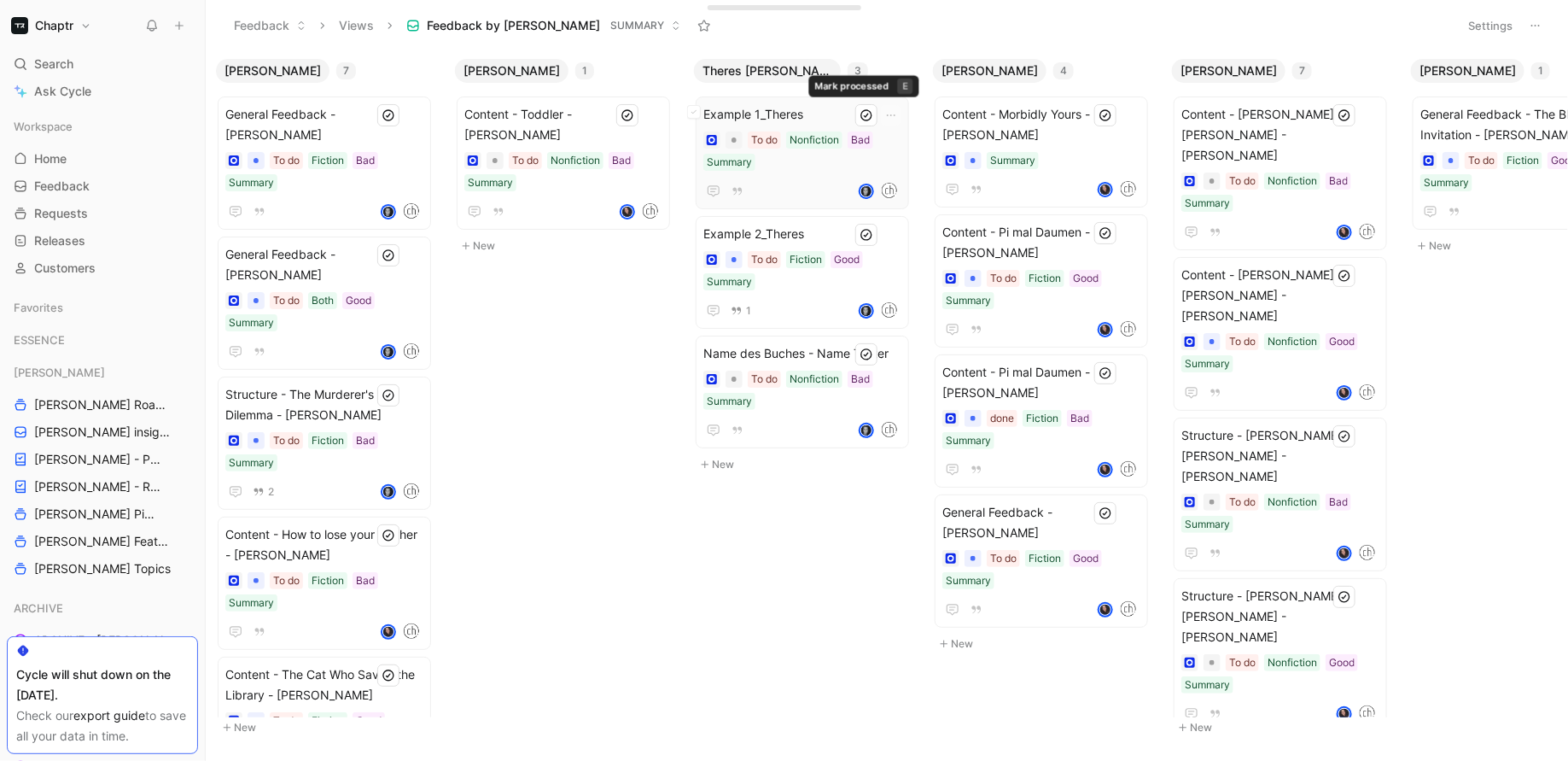
click at [795, 114] on span "Example 1_Theres" at bounding box center [801, 114] width 198 height 20
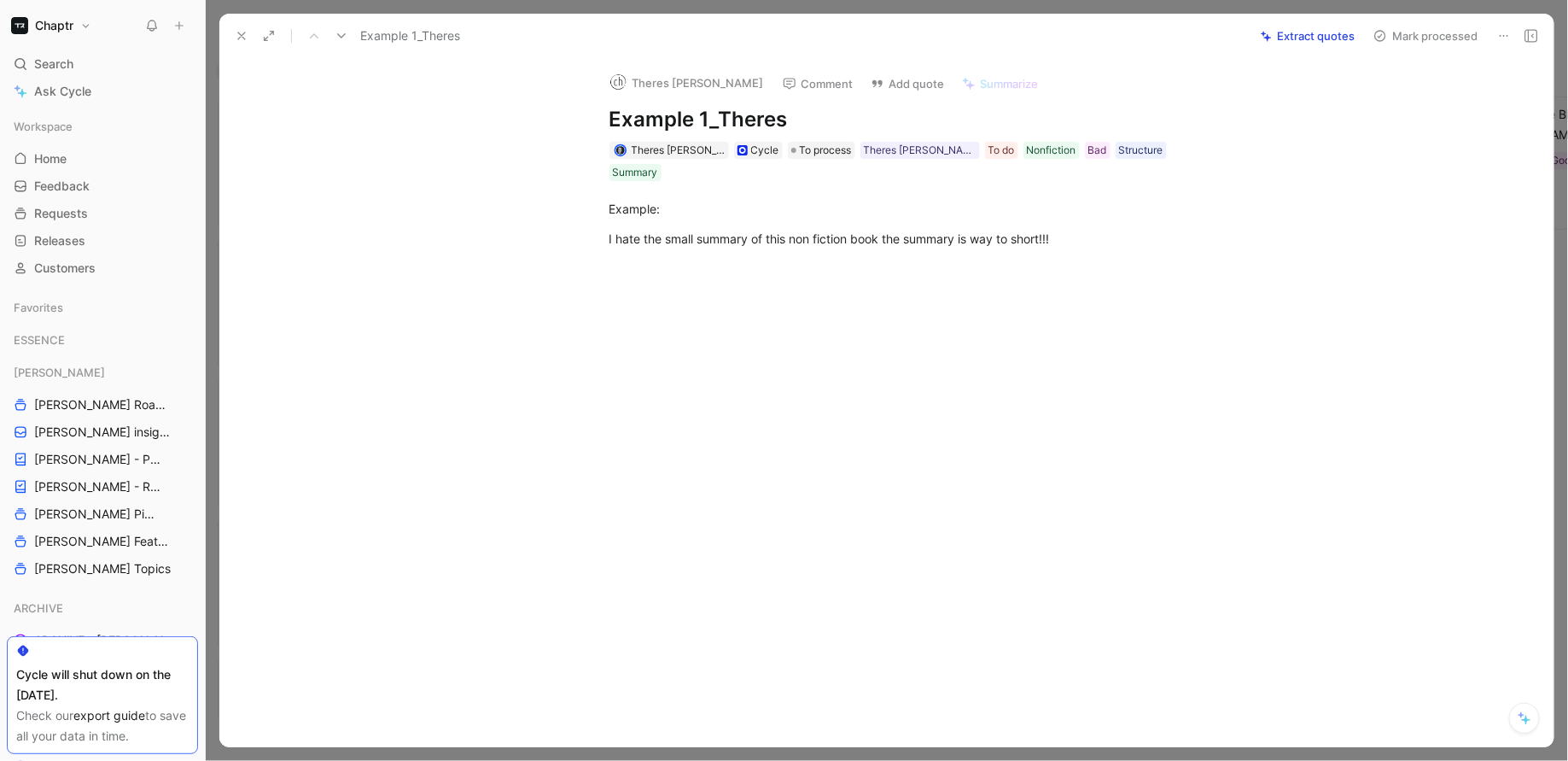
click at [1527, 31] on icon at bounding box center [1531, 36] width 14 height 14
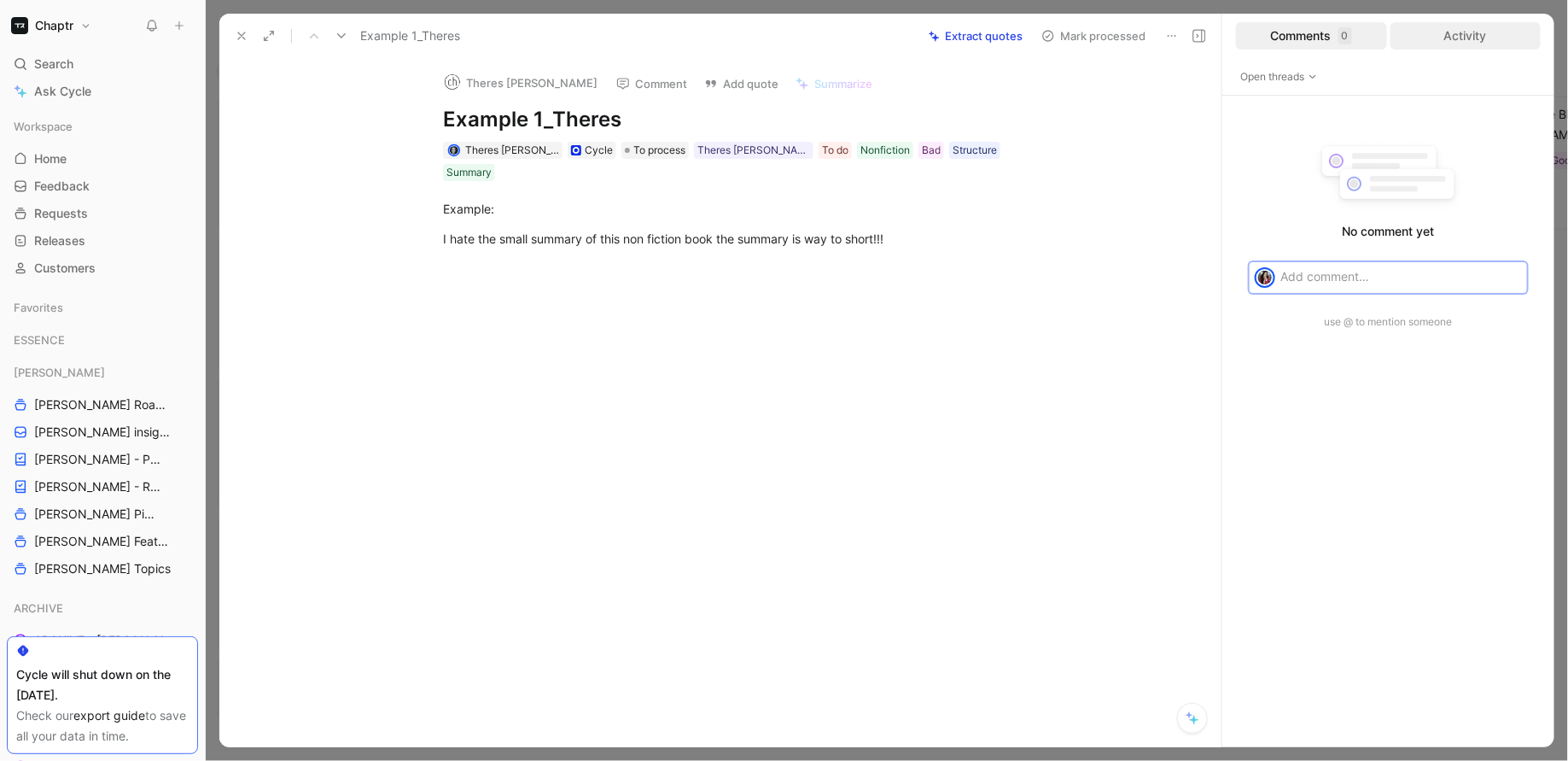
click at [1442, 37] on div "Activity" at bounding box center [1466, 36] width 151 height 27
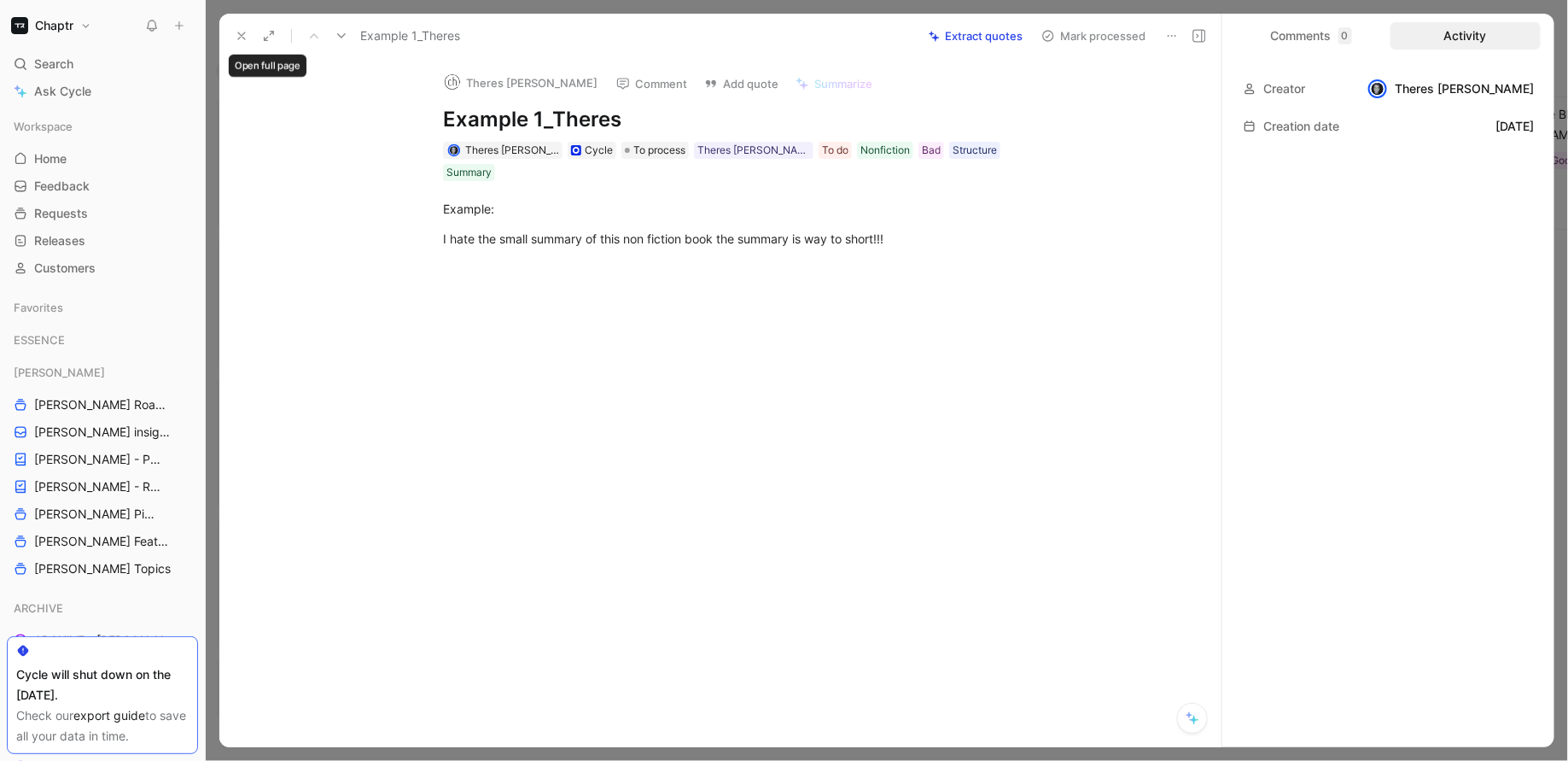
click at [254, 33] on div at bounding box center [265, 36] width 70 height 24
click at [243, 33] on use at bounding box center [241, 36] width 7 height 7
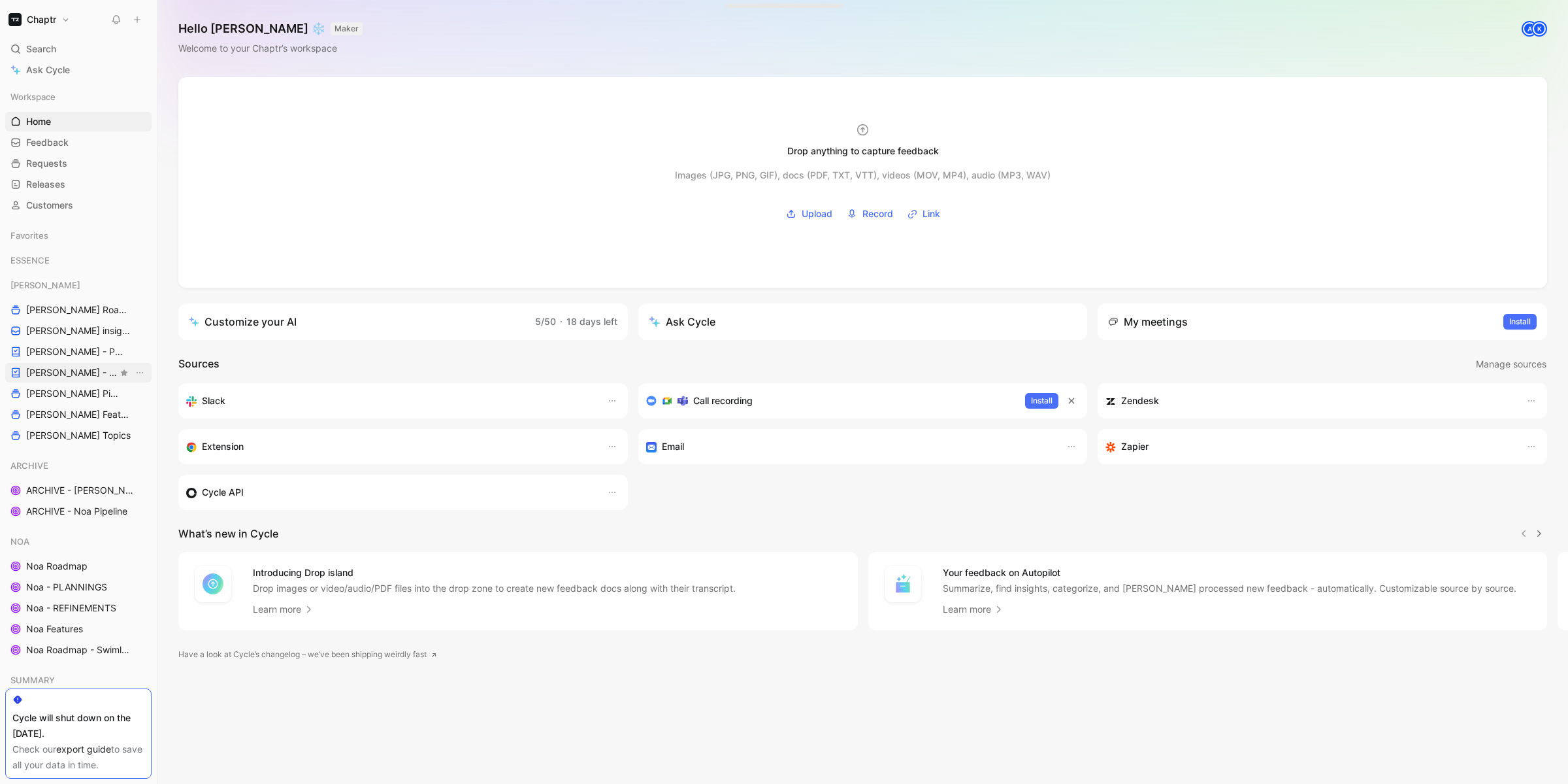
click at [52, 369] on span "[PERSON_NAME] - REFINEMENTS" at bounding box center [72, 373] width 92 height 13
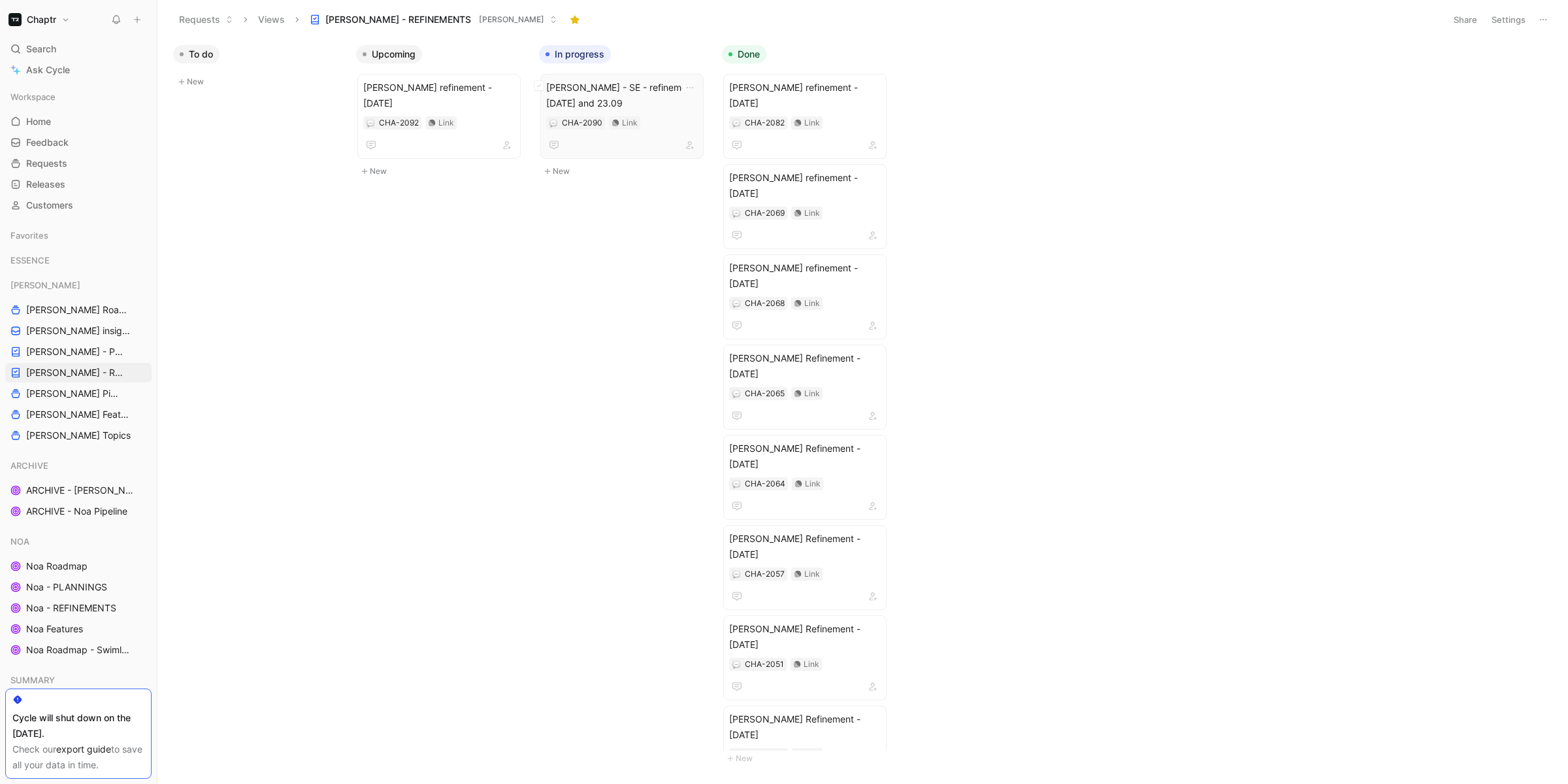
click at [624, 90] on span "[PERSON_NAME] - SE - refinement [DATE] and 23.09" at bounding box center [622, 95] width 152 height 31
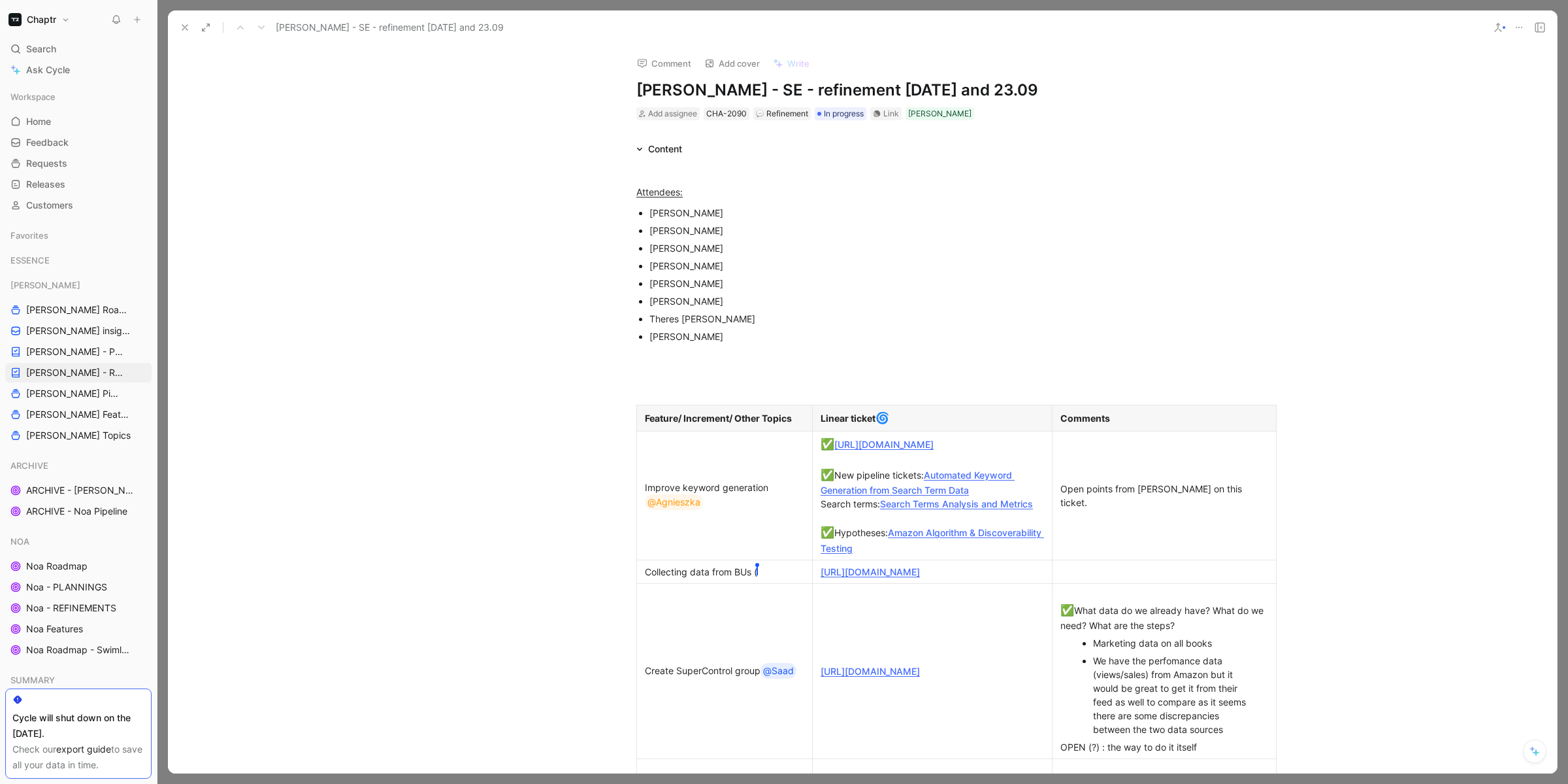
click at [853, 81] on h1 "[PERSON_NAME] - SE - refinement [DATE] and 23.09" at bounding box center [863, 90] width 452 height 21
drag, startPoint x: 881, startPoint y: 89, endPoint x: 910, endPoint y: 89, distance: 29.0
click at [910, 89] on h1 "[PERSON_NAME] - SE - refinement [DATE] and 23.09" at bounding box center [863, 90] width 452 height 21
click at [948, 87] on h1 "[PERSON_NAME] - SE - refinement [DATE], 23.09" at bounding box center [863, 90] width 452 height 21
click at [960, 200] on p "Attendees:" at bounding box center [862, 185] width 502 height 36
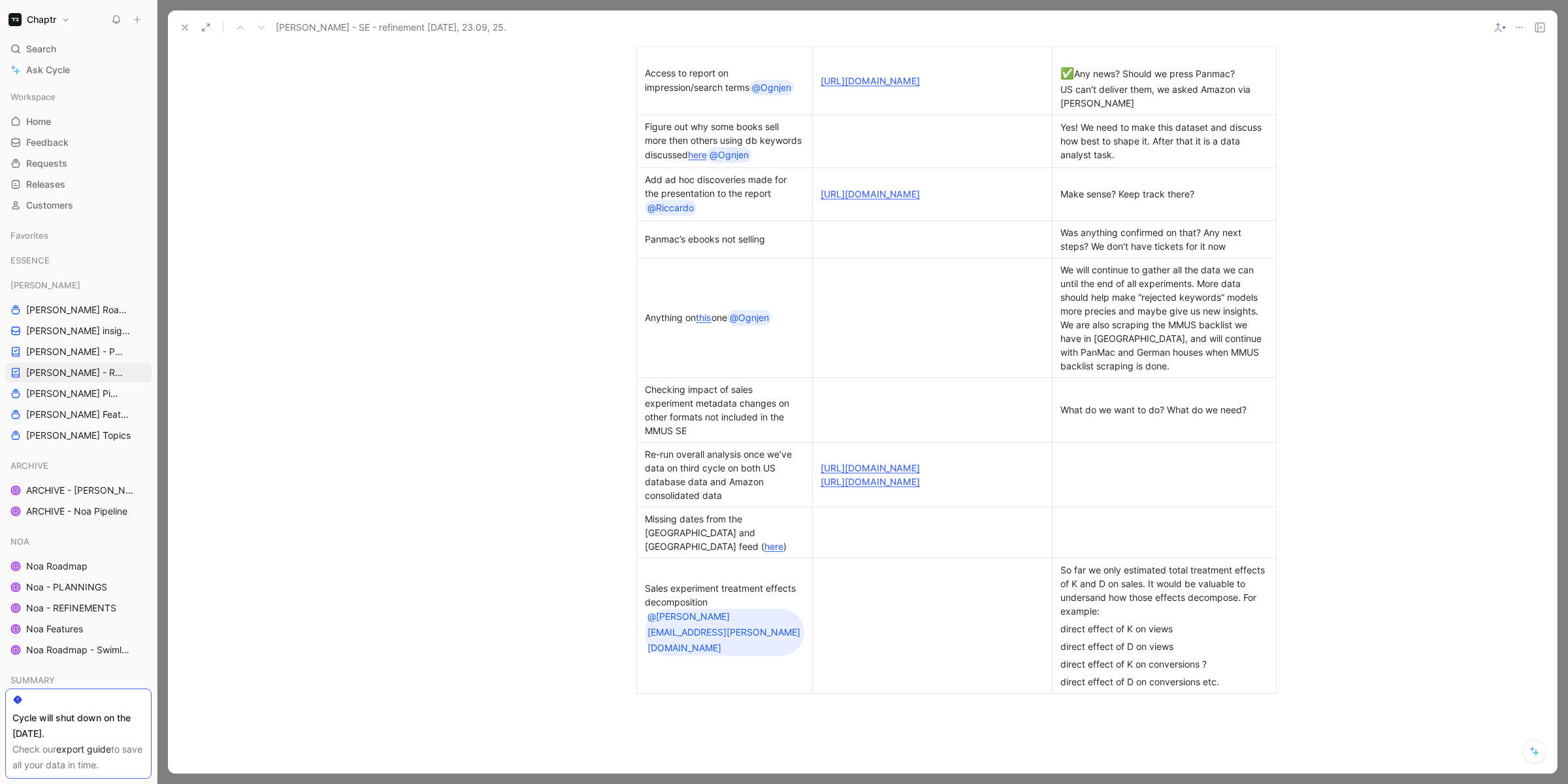
scroll to position [749, 0]
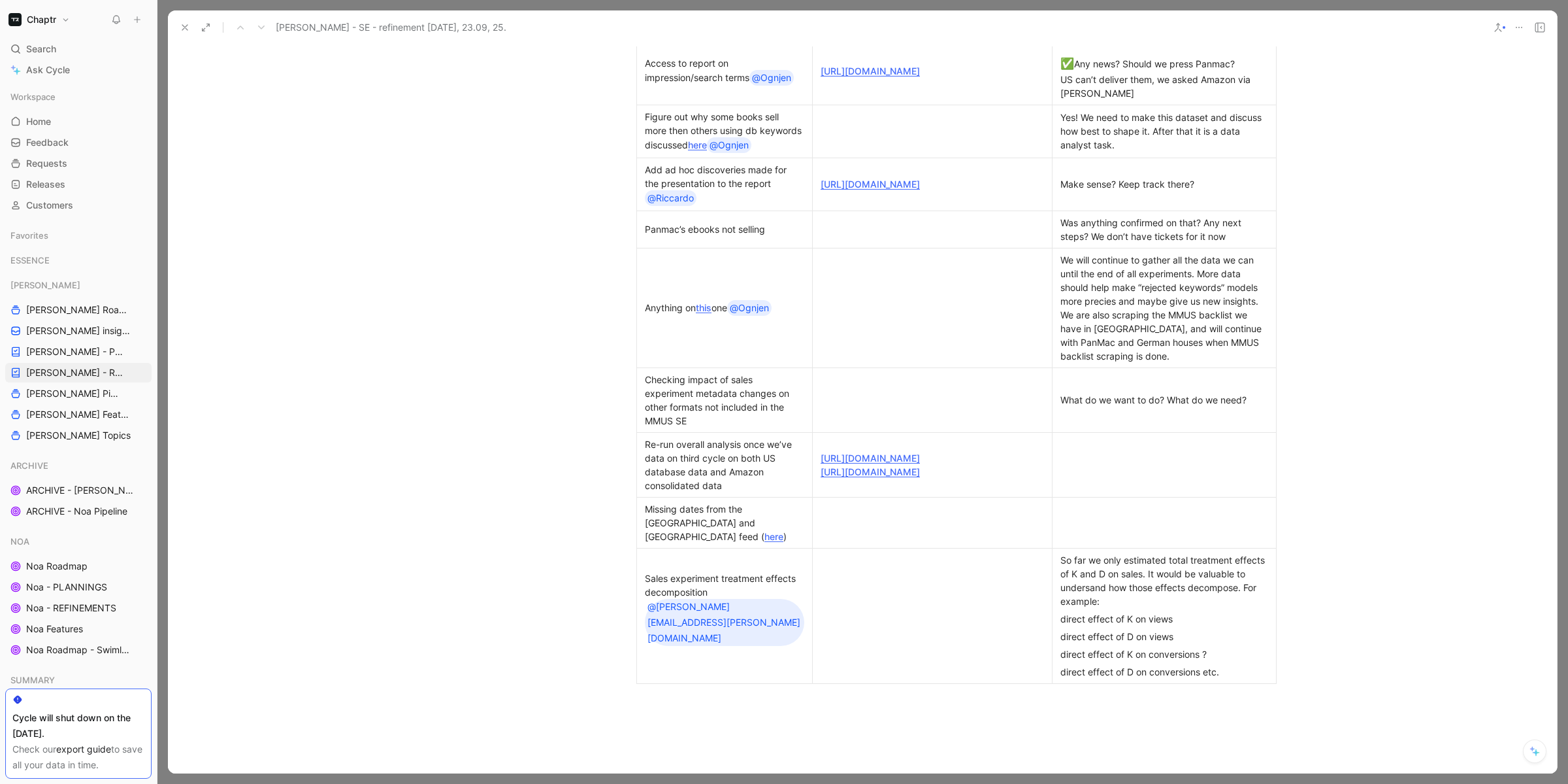
click at [180, 31] on icon at bounding box center [185, 27] width 10 height 10
